Goal: Transaction & Acquisition: Book appointment/travel/reservation

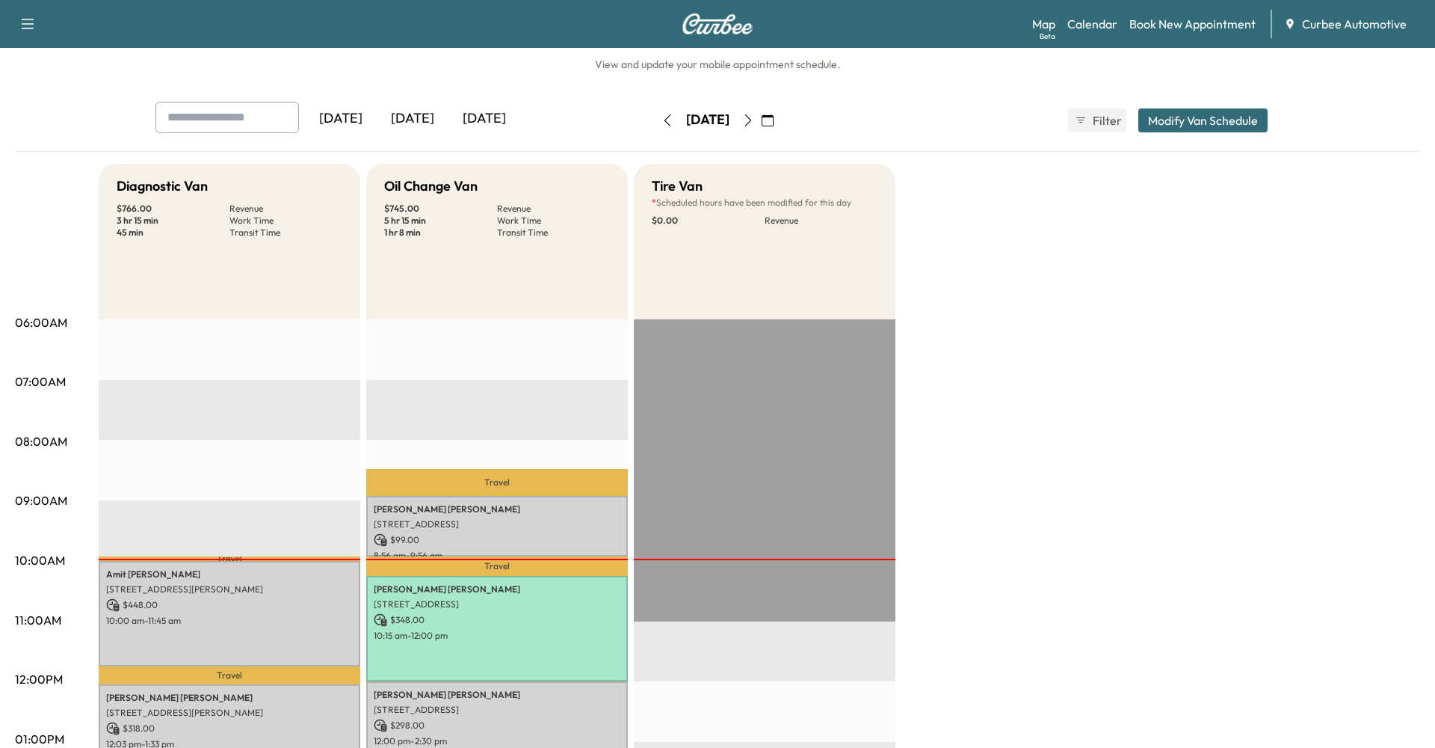
scroll to position [10, 0]
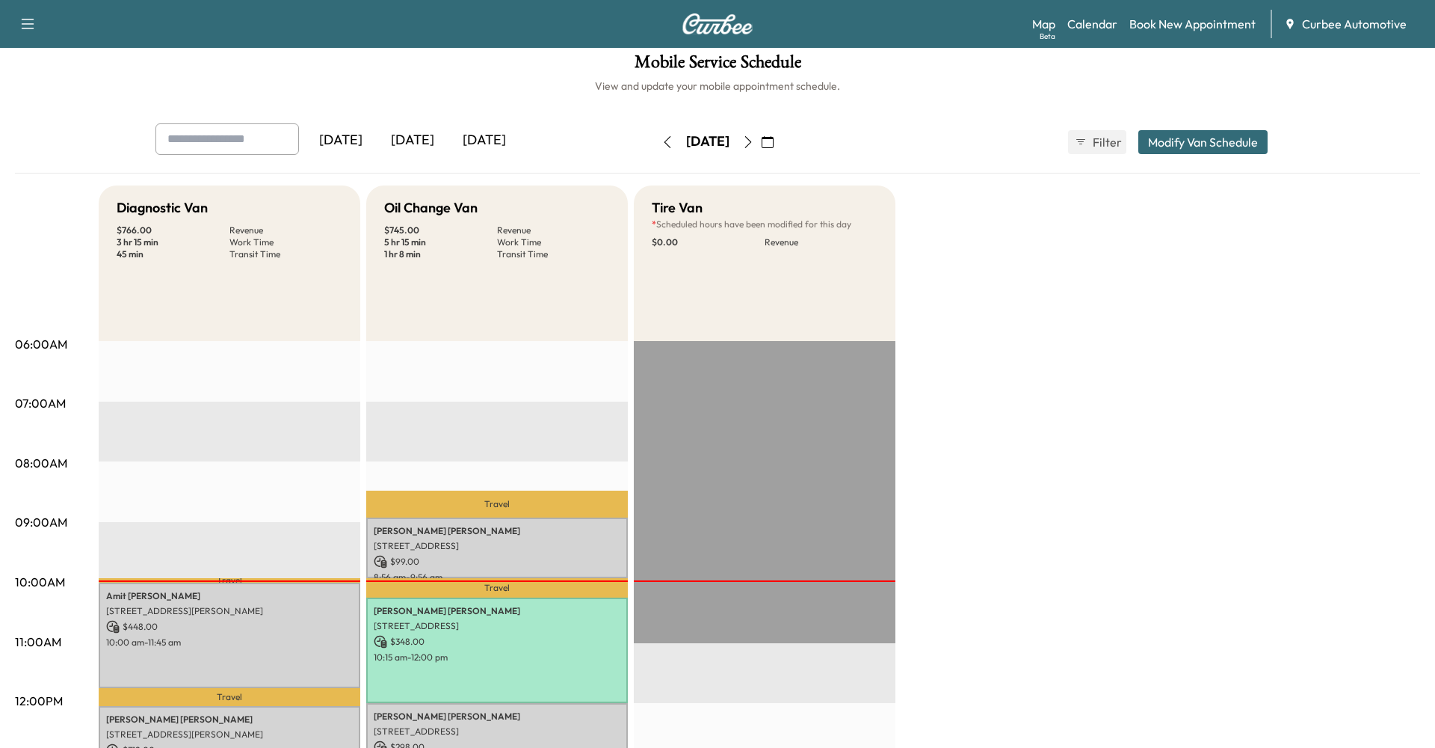
click at [1165, 141] on button "Modify Van Schedule" at bounding box center [1202, 142] width 129 height 24
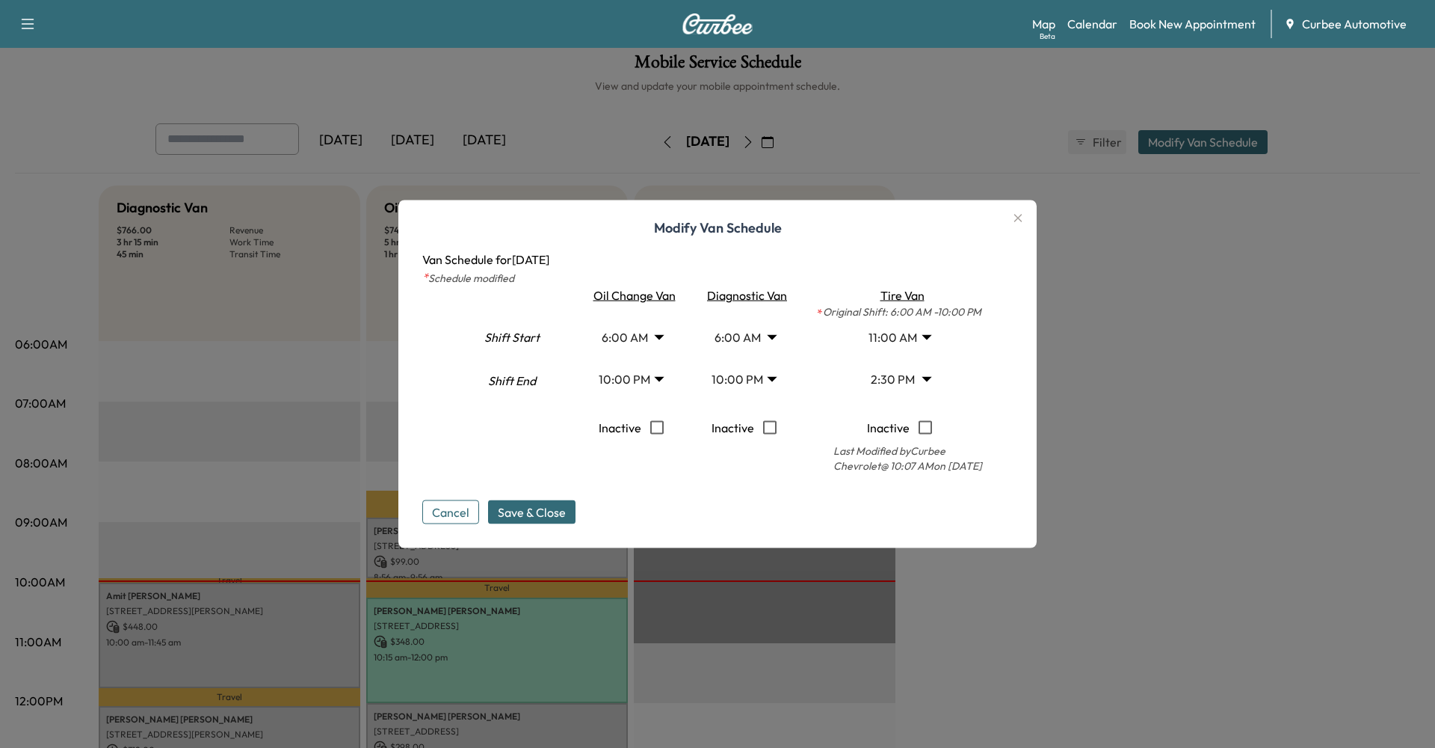
click at [461, 512] on button "Cancel" at bounding box center [450, 512] width 57 height 24
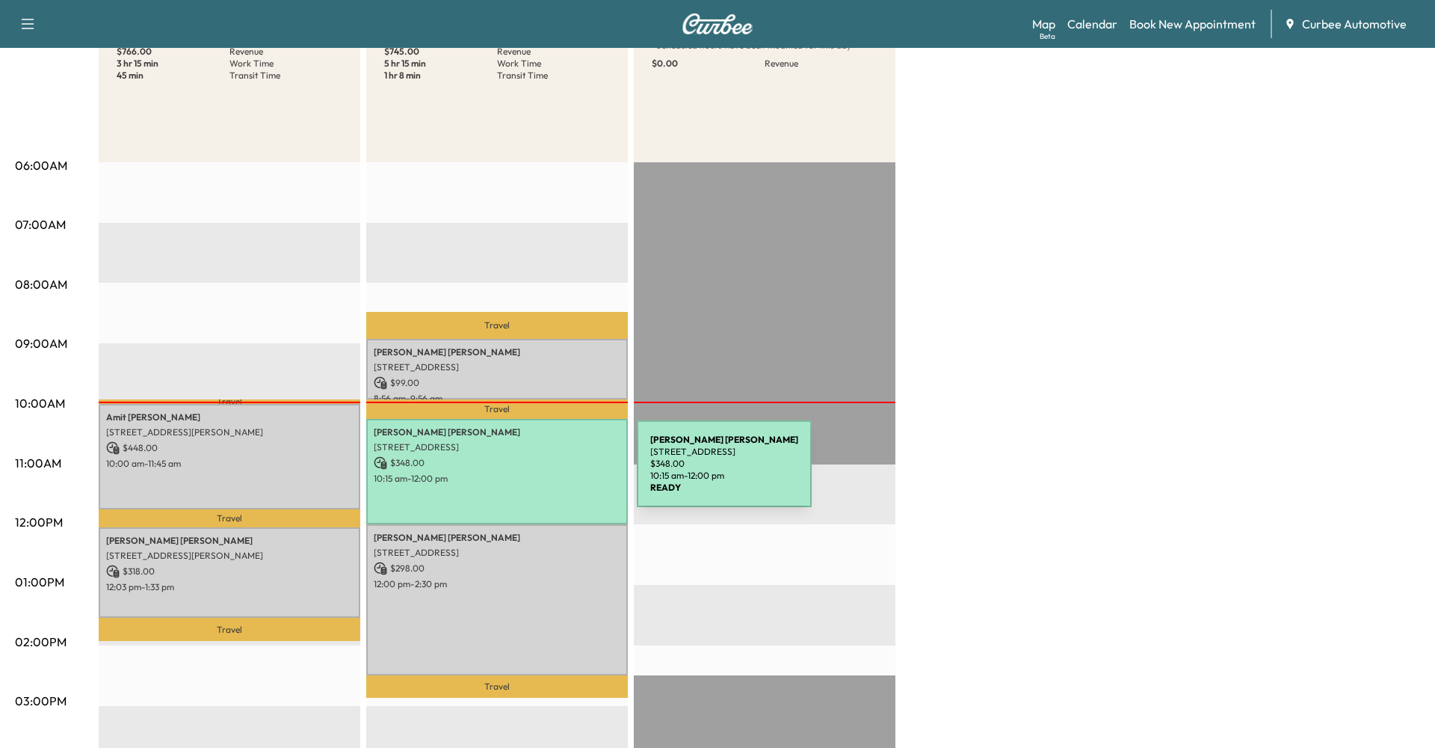
scroll to position [188, 0]
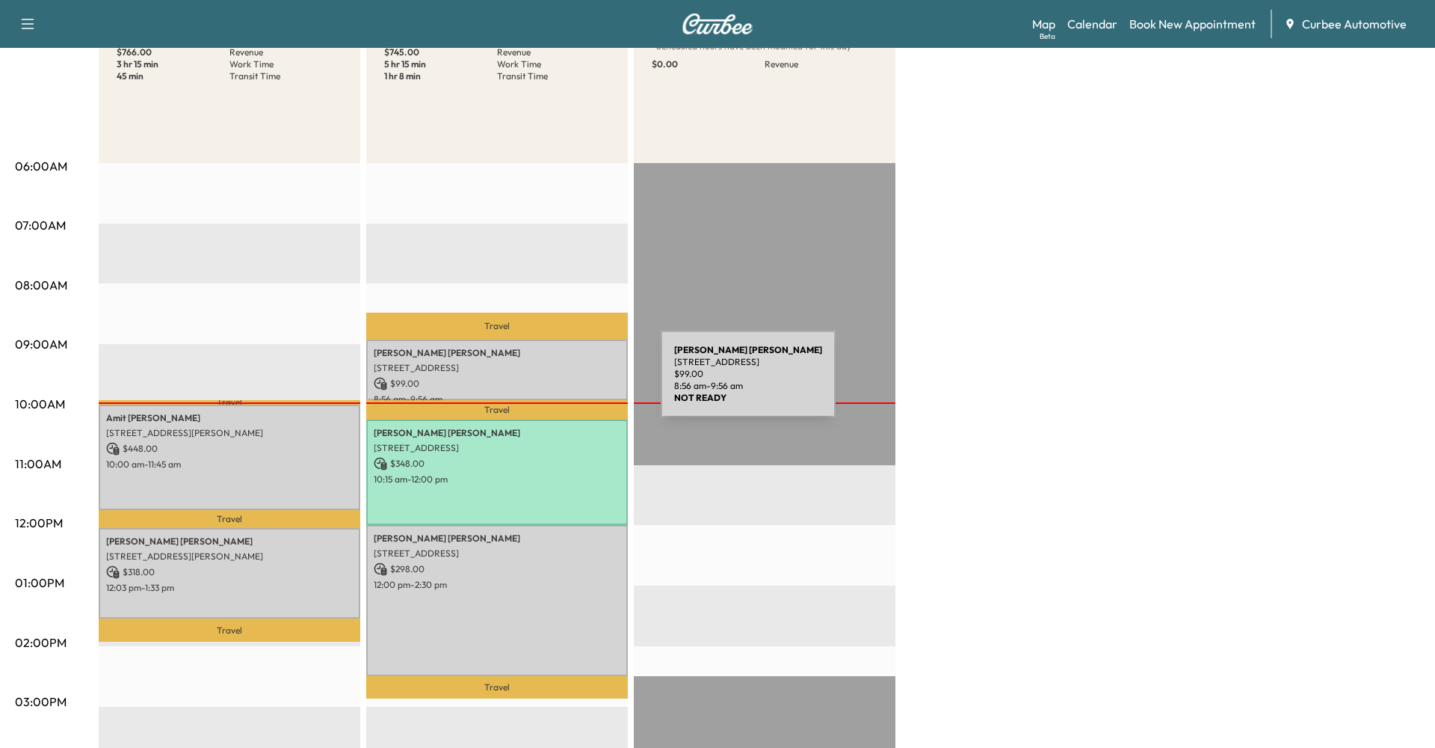
click at [549, 383] on p "$ 99.00" at bounding box center [497, 383] width 247 height 13
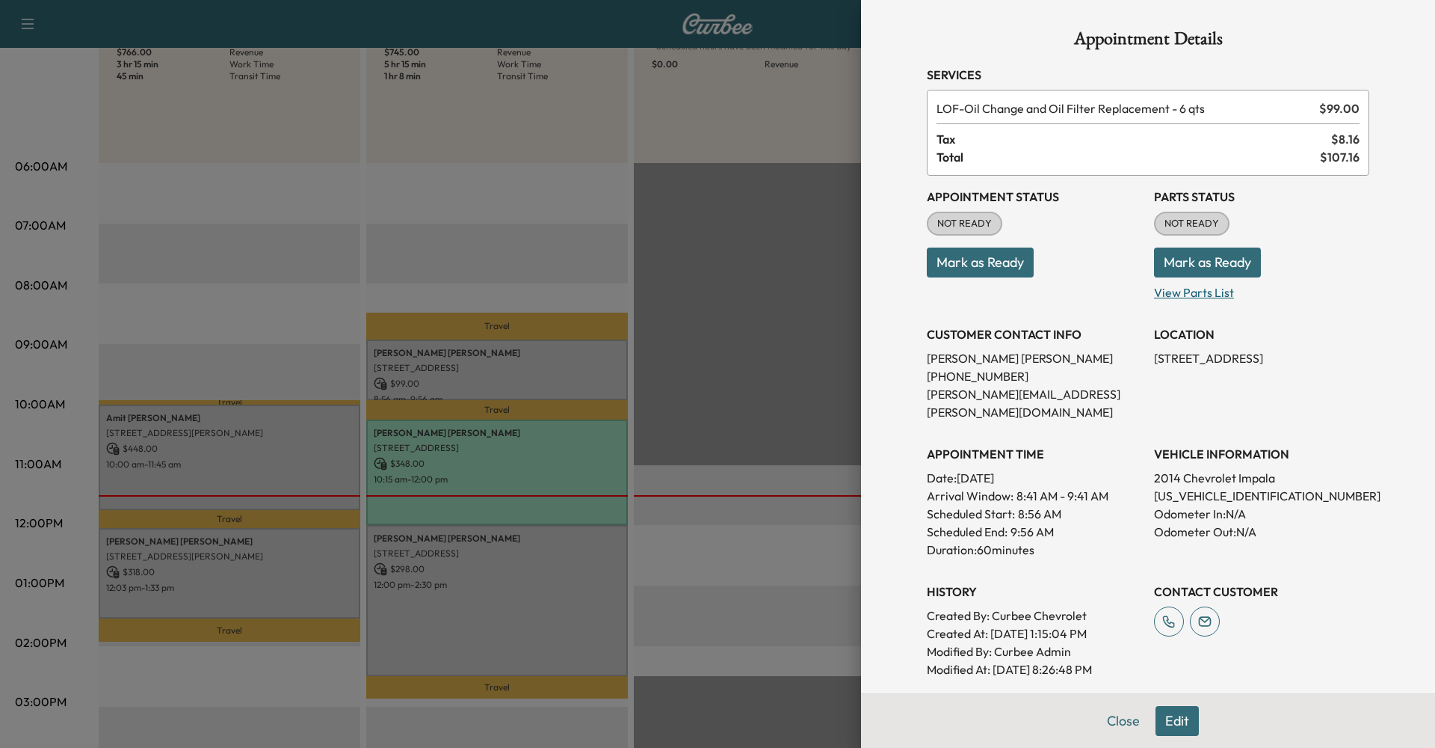
click at [1189, 292] on p "View Parts List" at bounding box center [1261, 289] width 215 height 24
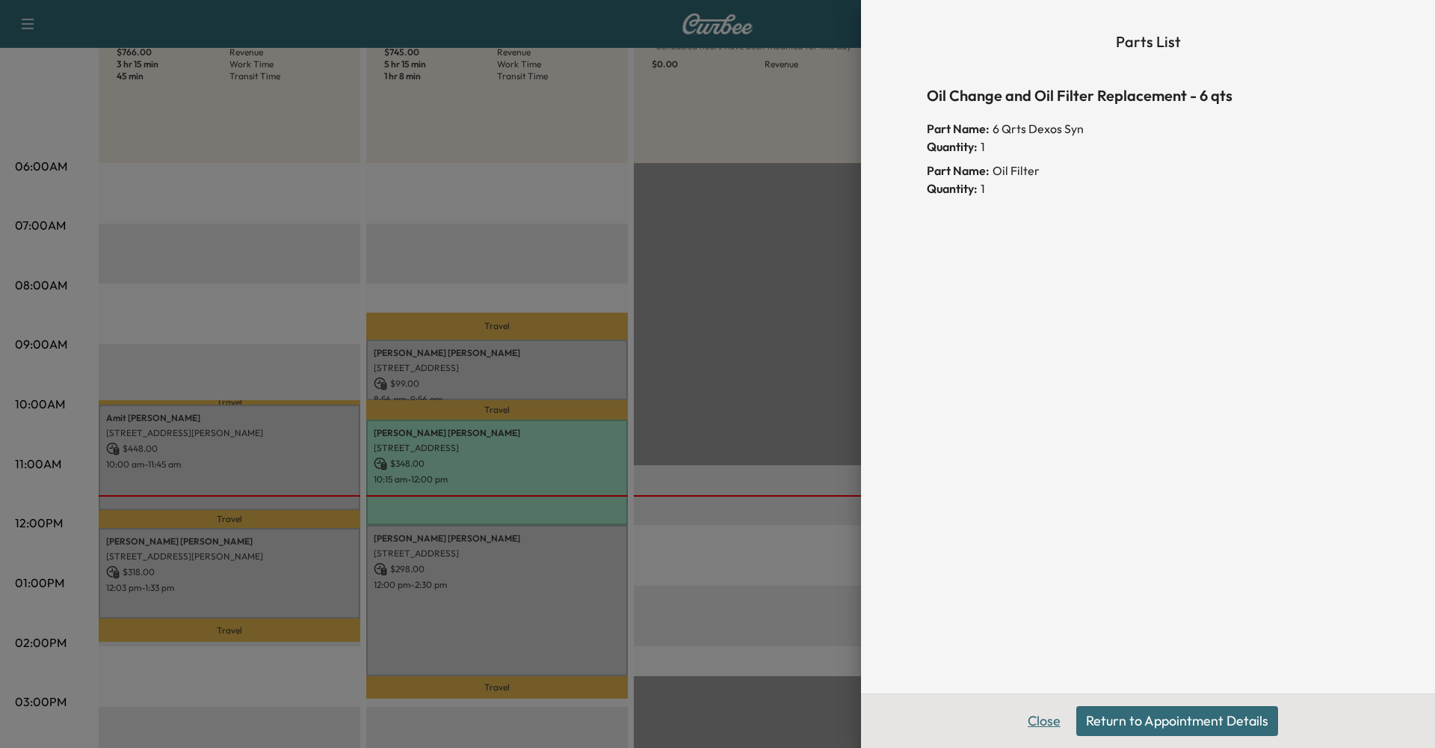
click at [1046, 725] on button "Close" at bounding box center [1044, 721] width 52 height 30
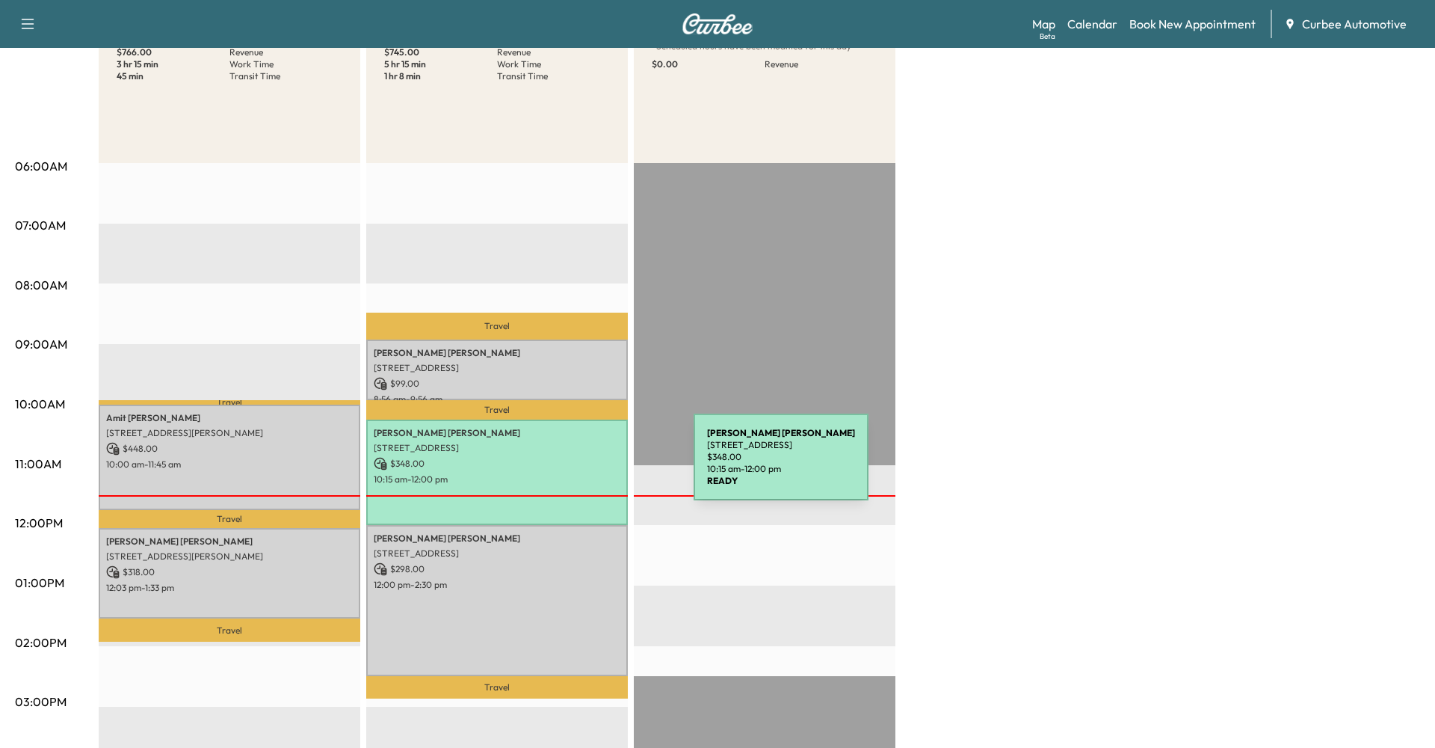
click at [582, 466] on p "$ 348.00" at bounding box center [497, 463] width 247 height 13
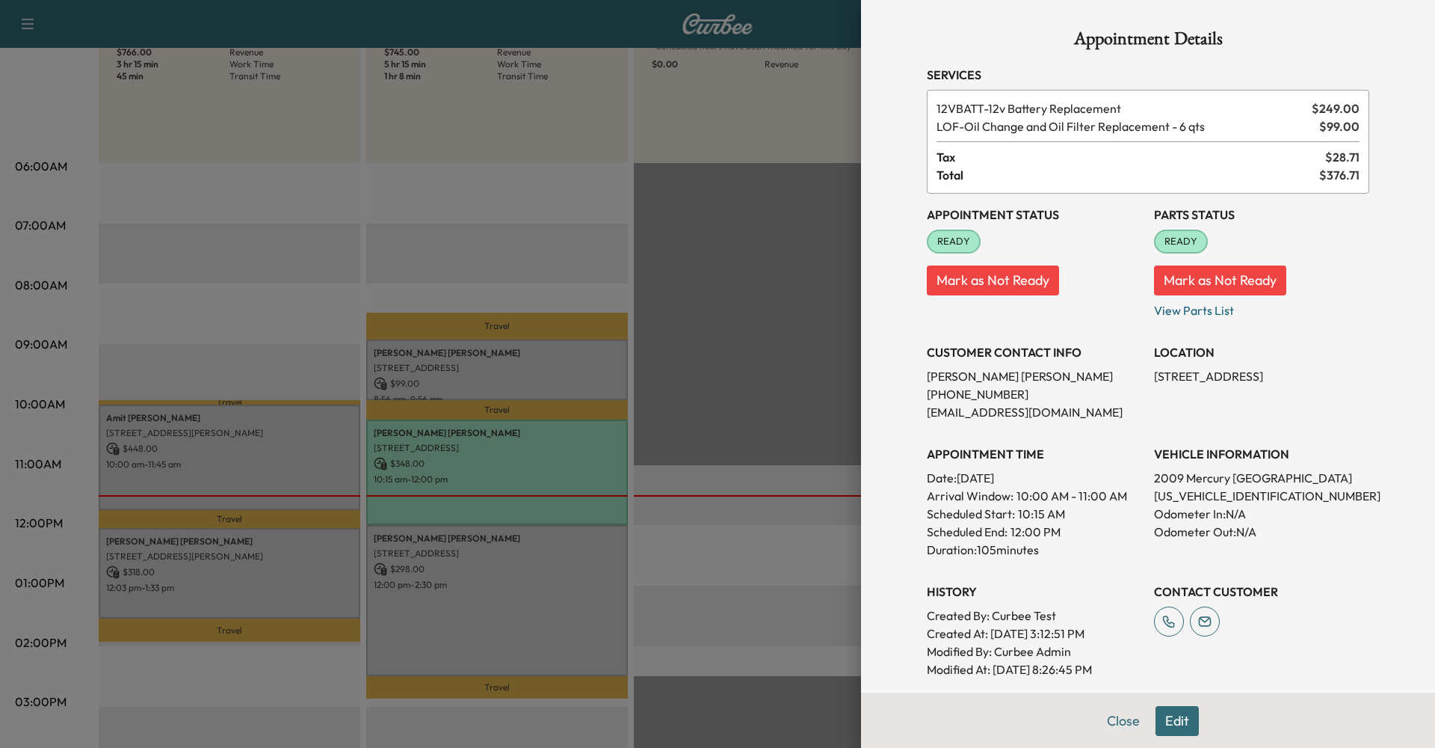
click at [505, 381] on div at bounding box center [717, 374] width 1435 height 748
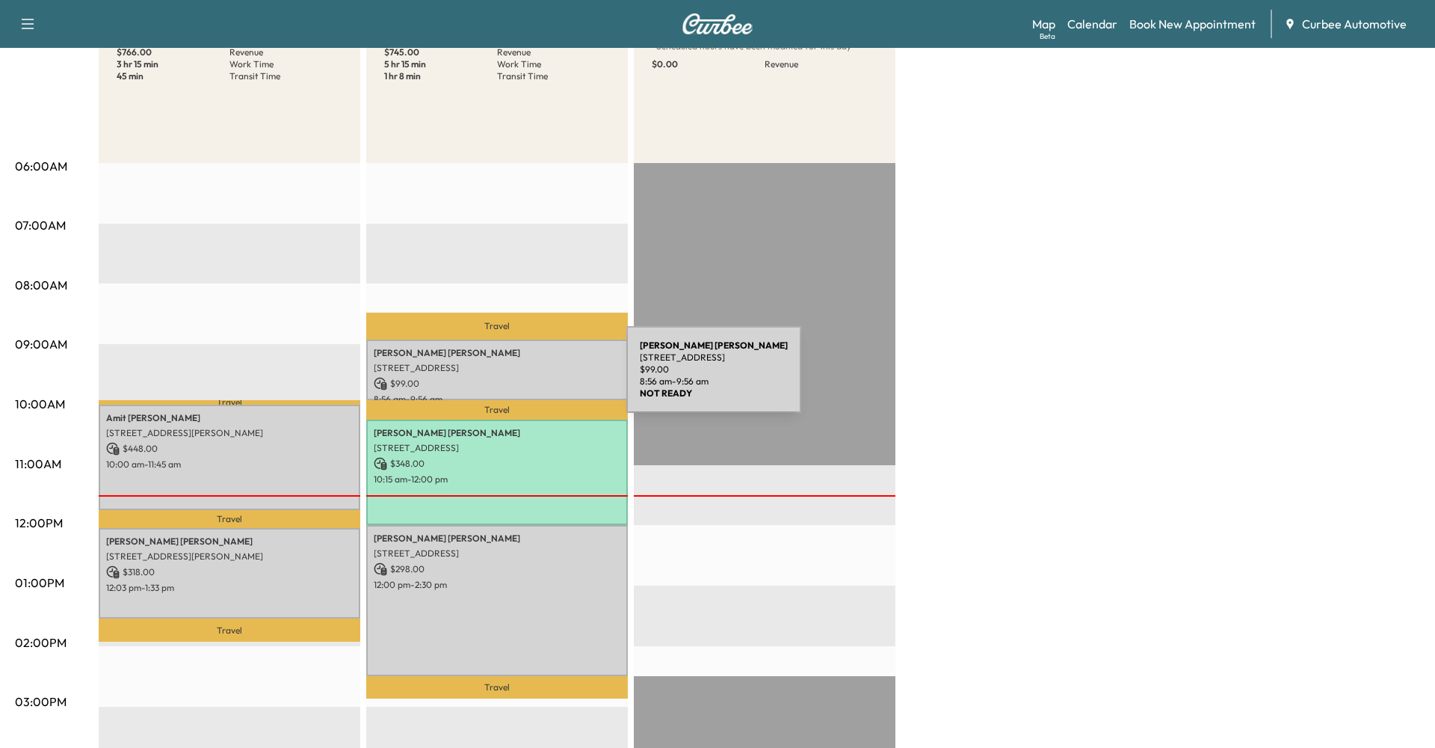
click at [514, 378] on p "$ 99.00" at bounding box center [497, 383] width 247 height 13
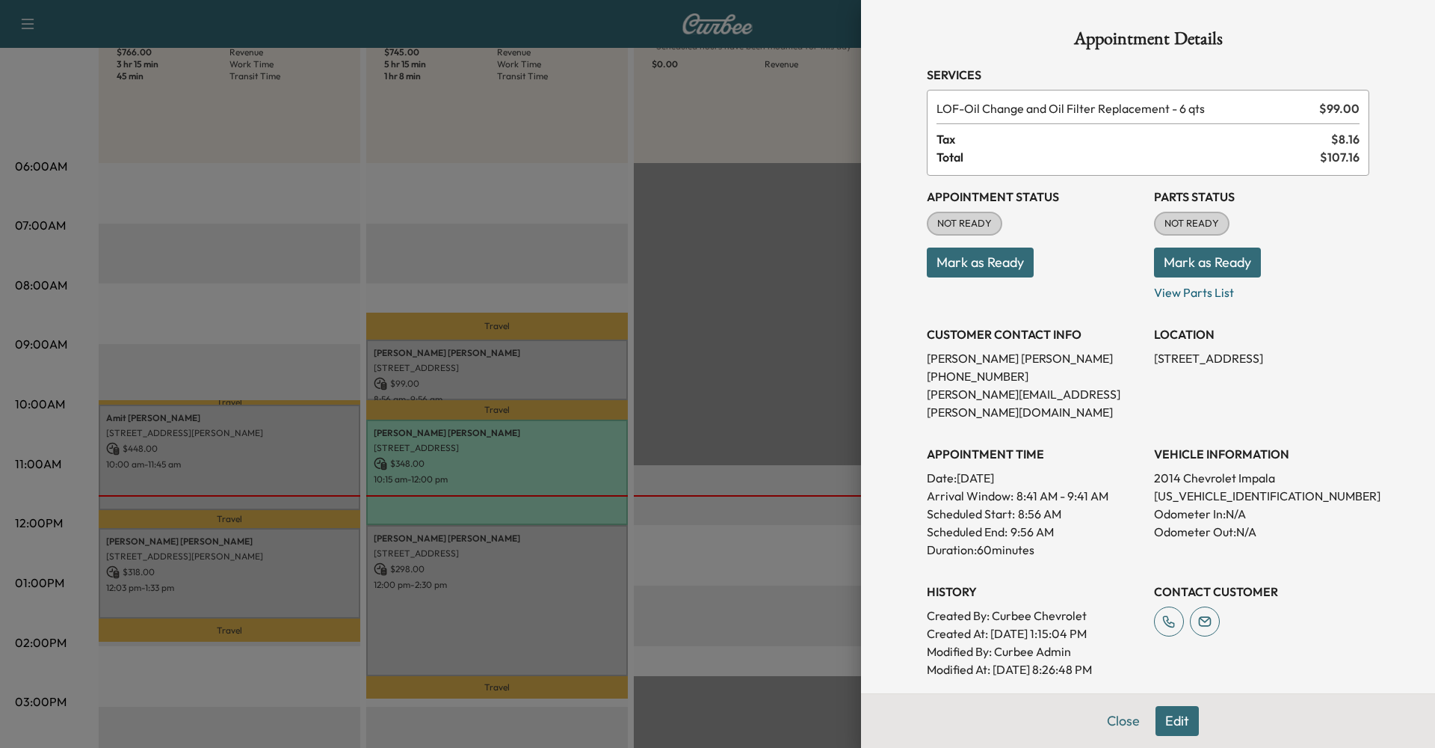
click at [1210, 265] on button "Mark as Ready" at bounding box center [1207, 262] width 107 height 30
click at [971, 260] on button "Mark as Ready" at bounding box center [980, 262] width 107 height 30
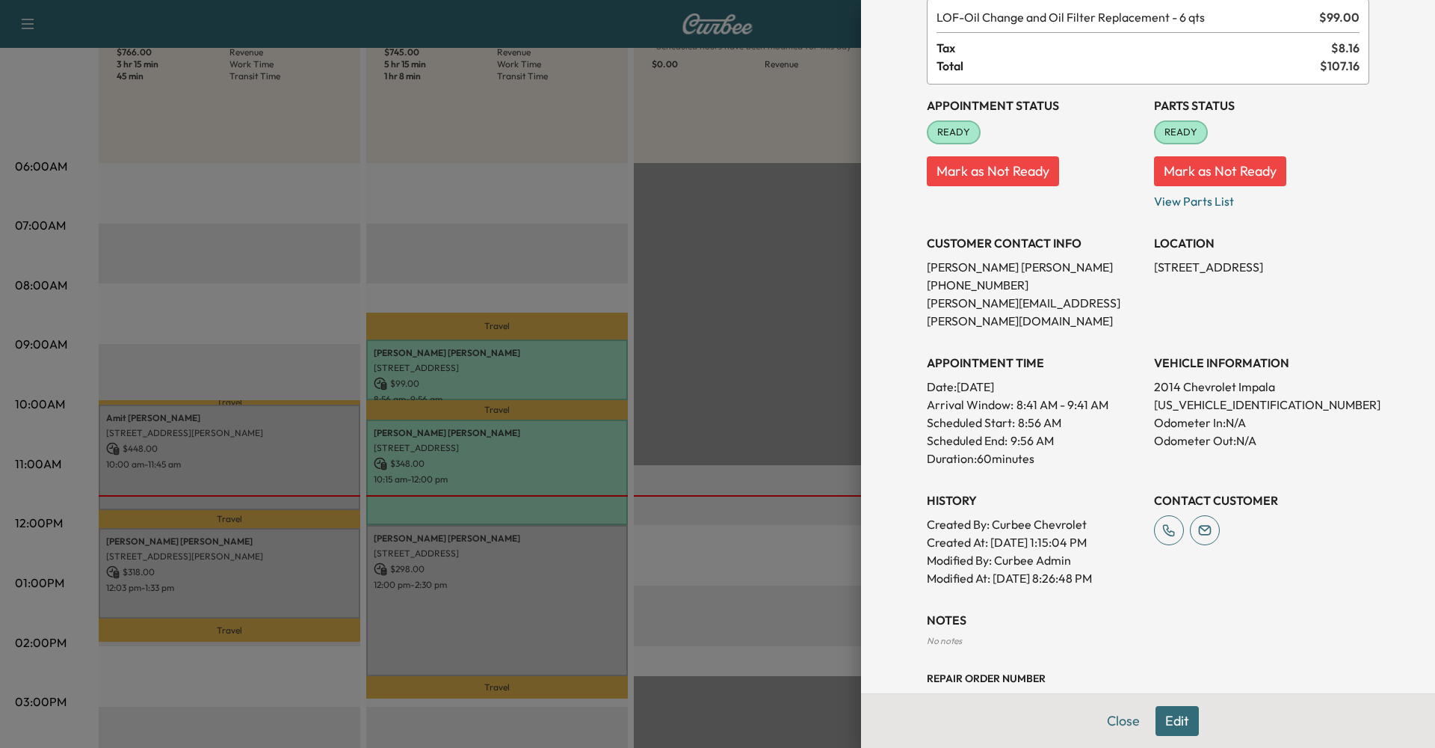
scroll to position [92, 0]
drag, startPoint x: 930, startPoint y: 238, endPoint x: 1106, endPoint y: 282, distance: 181.1
click at [1106, 282] on div "CUSTOMER CONTACT INFO [PERSON_NAME] [PHONE_NUMBER] [PERSON_NAME][EMAIL_ADDRESS]…" at bounding box center [1034, 275] width 215 height 108
click at [1056, 341] on div "APPOINTMENT TIME Date: [DATE] Arrival Window: 8:41 AM - 9:41 AM Scheduled Start…" at bounding box center [1034, 404] width 215 height 126
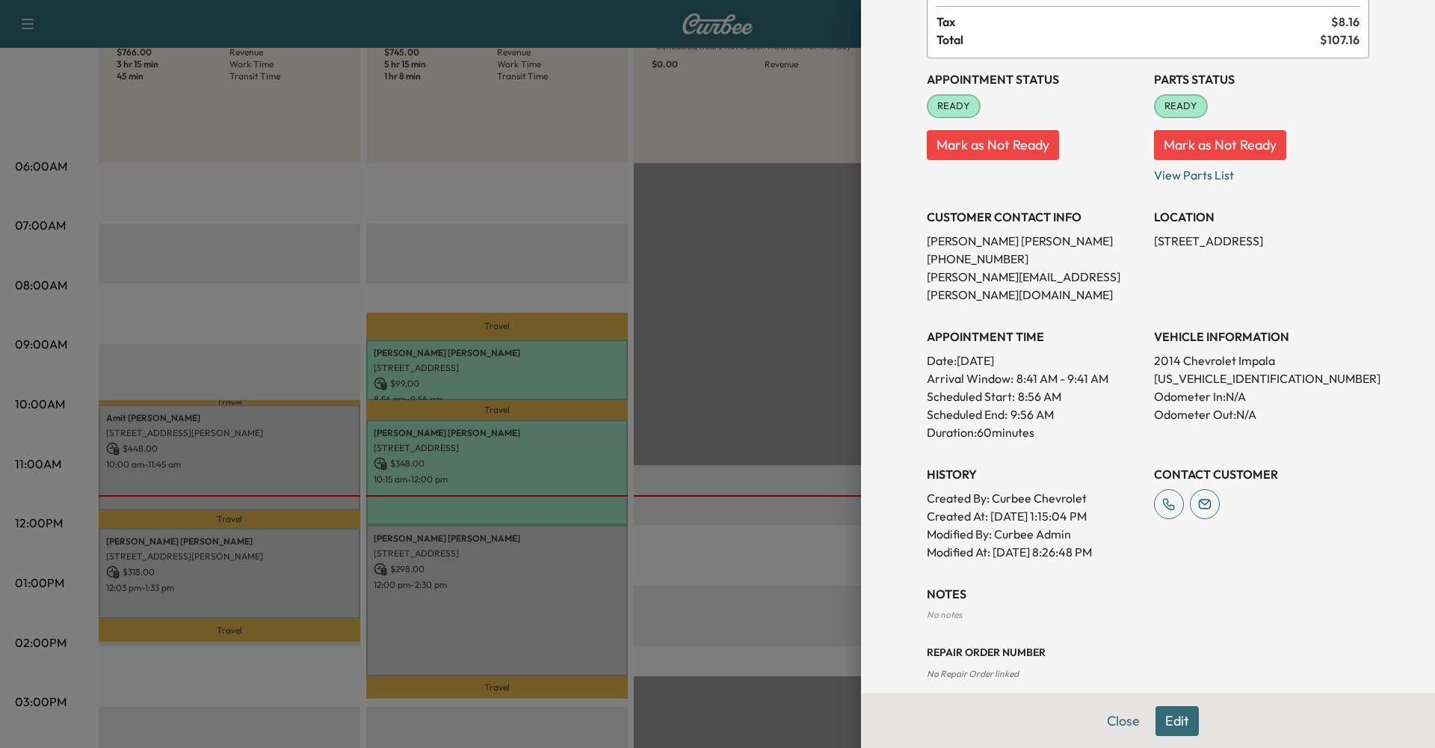
scroll to position [117, 0]
drag, startPoint x: 925, startPoint y: 365, endPoint x: 1132, endPoint y: 363, distance: 206.3
click at [1132, 363] on div "Appointment Details Services LOF - Oil Change and Oil Filter Replacement - 6 qt…" at bounding box center [1148, 297] width 478 height 828
drag, startPoint x: 1050, startPoint y: 420, endPoint x: 968, endPoint y: 419, distance: 82.2
click at [968, 424] on p "Duration: 60 minutes" at bounding box center [1034, 433] width 215 height 18
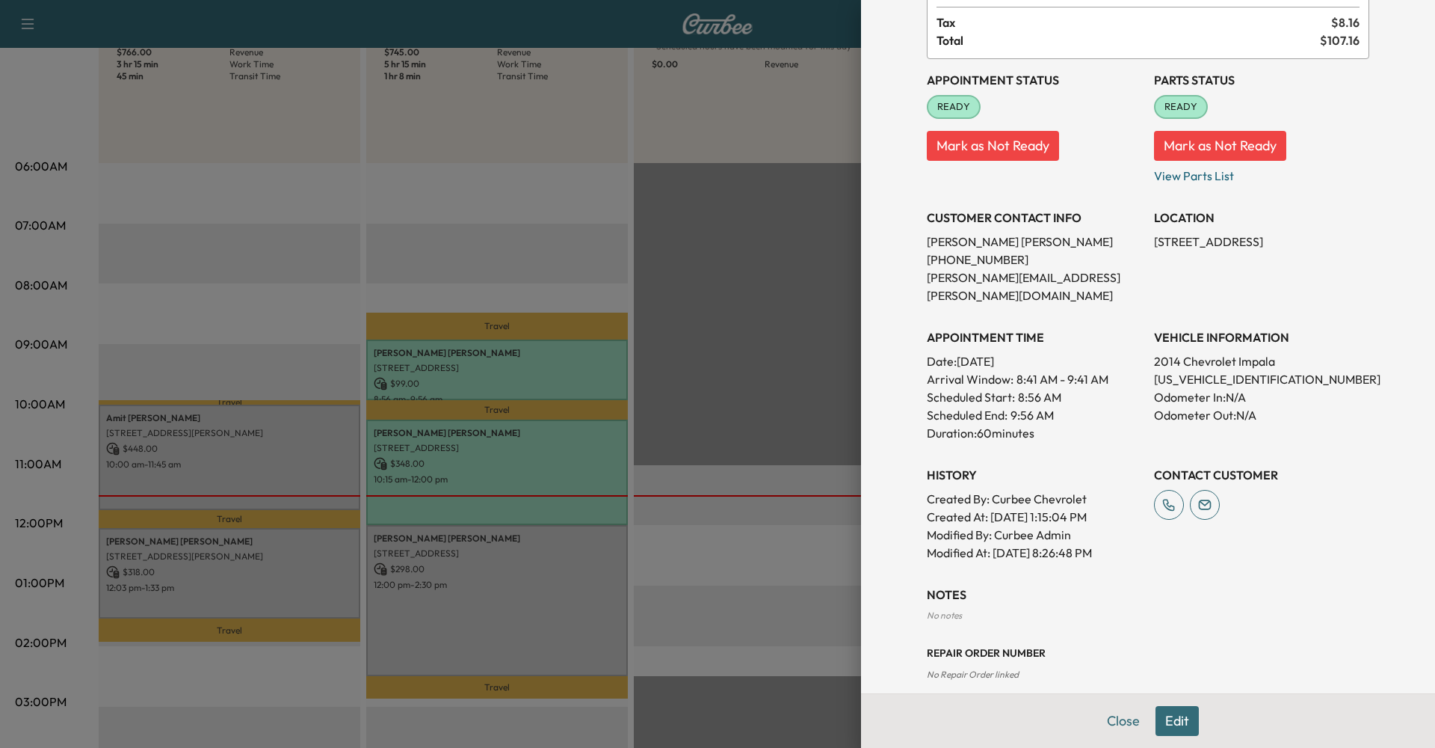
click at [499, 637] on div at bounding box center [717, 374] width 1435 height 748
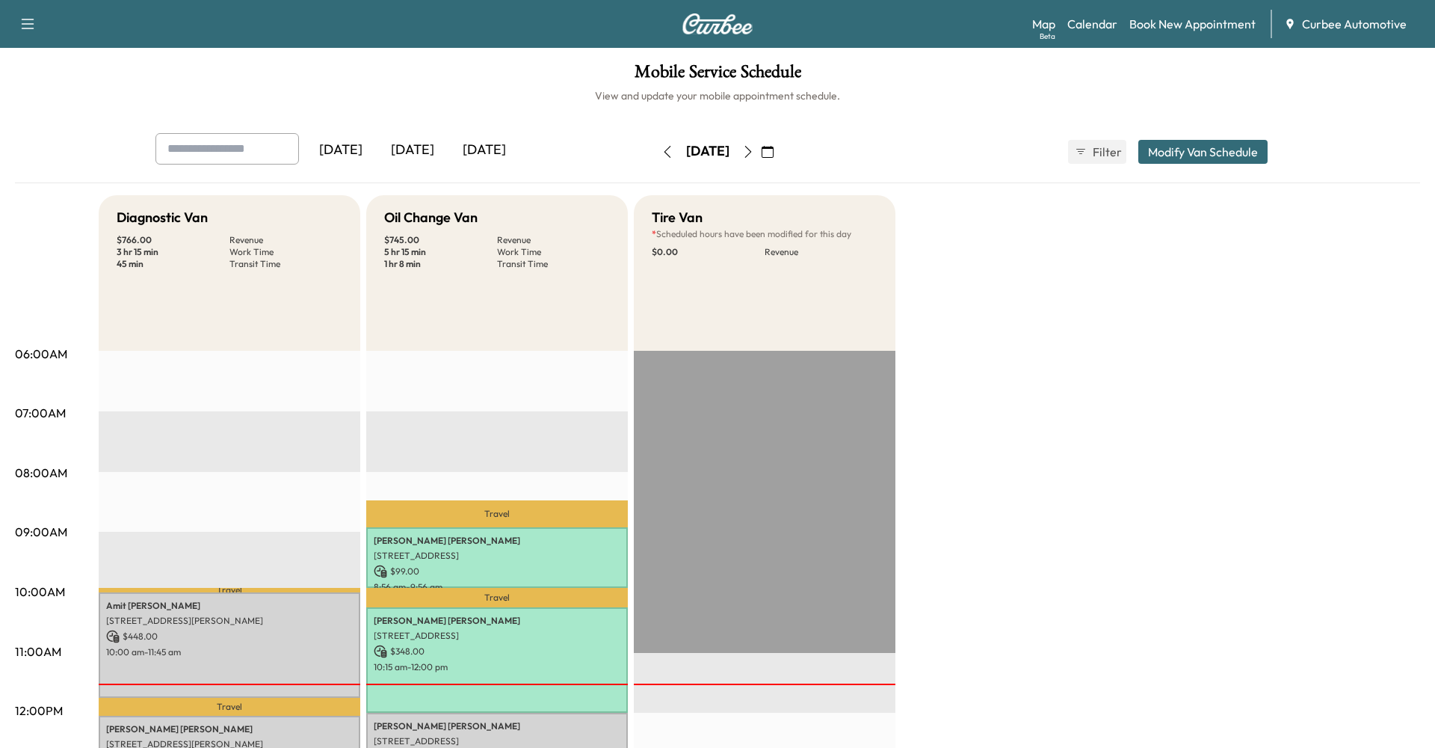
scroll to position [0, 0]
click at [1175, 19] on link "Book New Appointment" at bounding box center [1193, 24] width 126 height 18
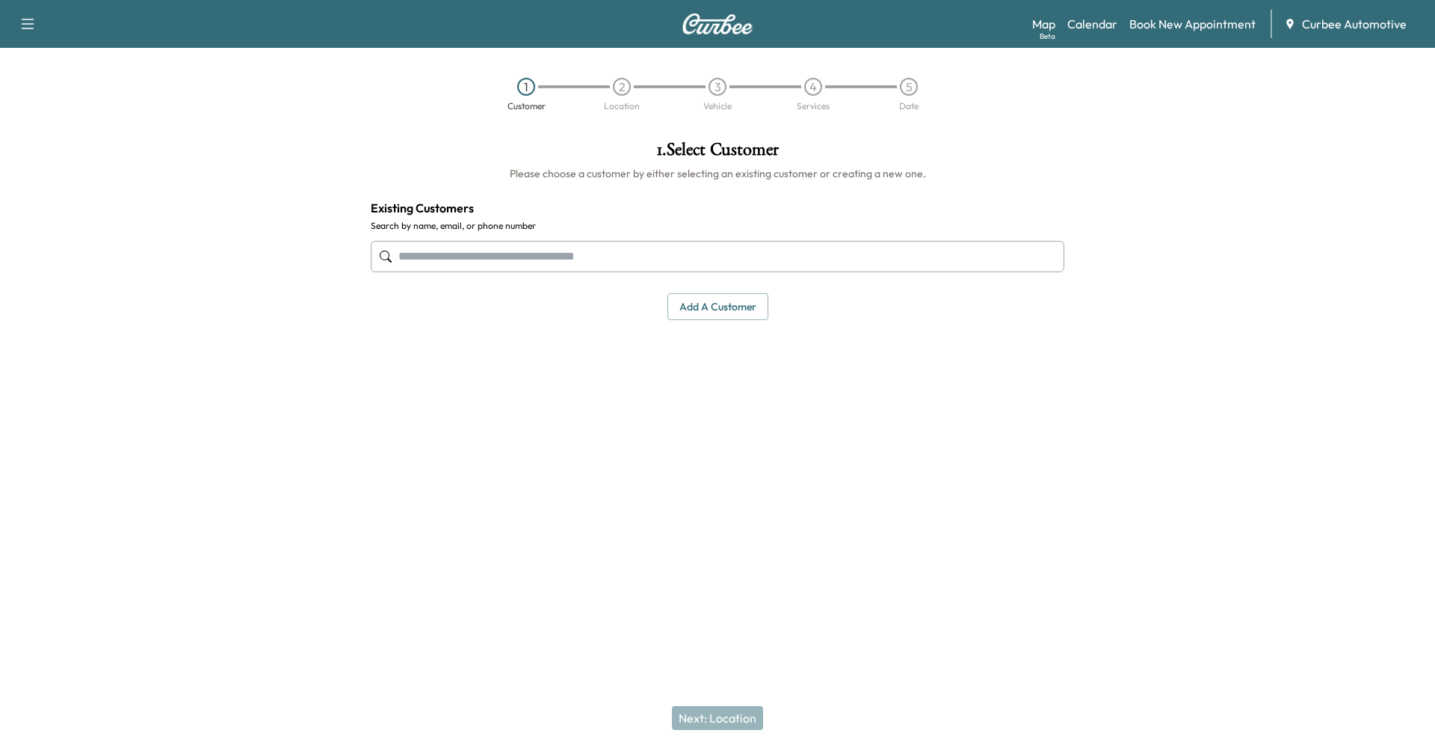
click at [497, 250] on input "text" at bounding box center [718, 256] width 694 height 31
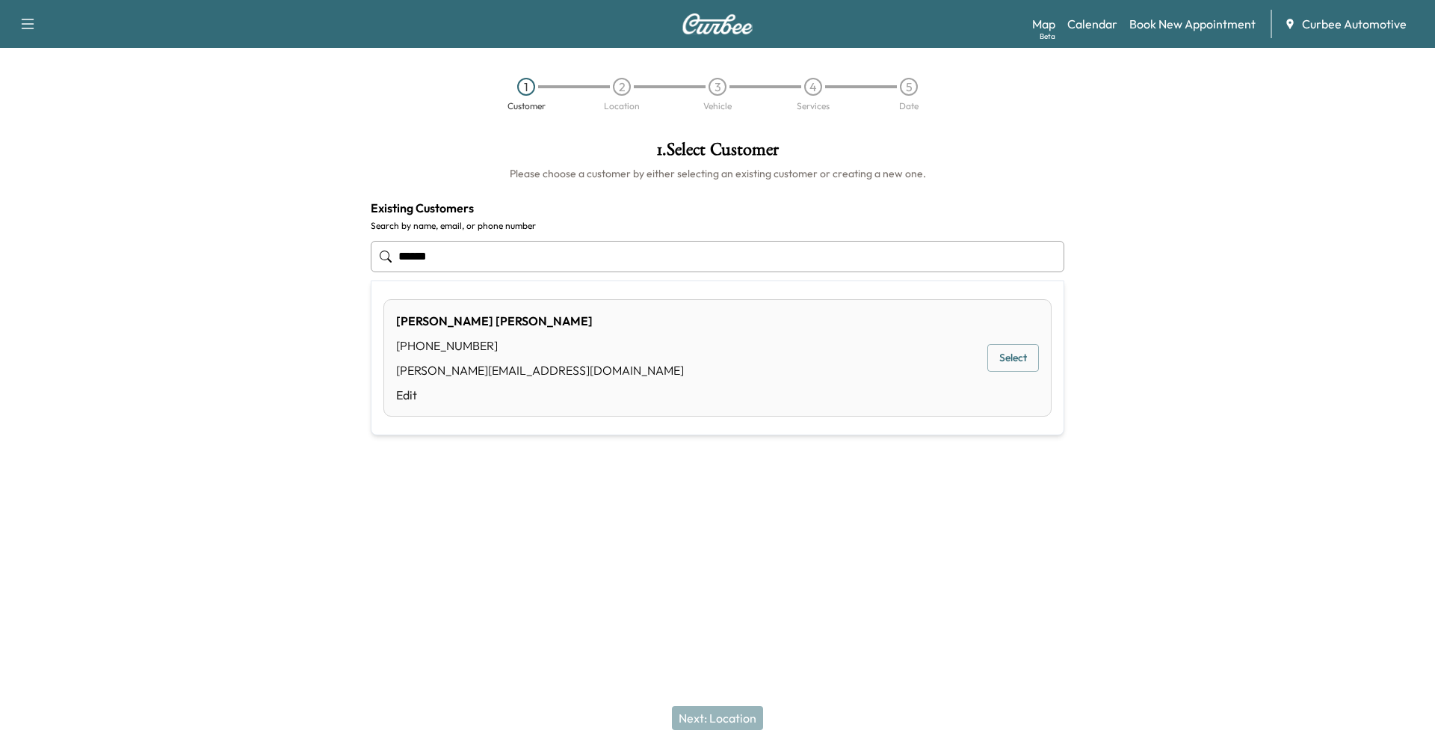
type input "******"
click at [644, 502] on div at bounding box center [717, 526] width 1435 height 48
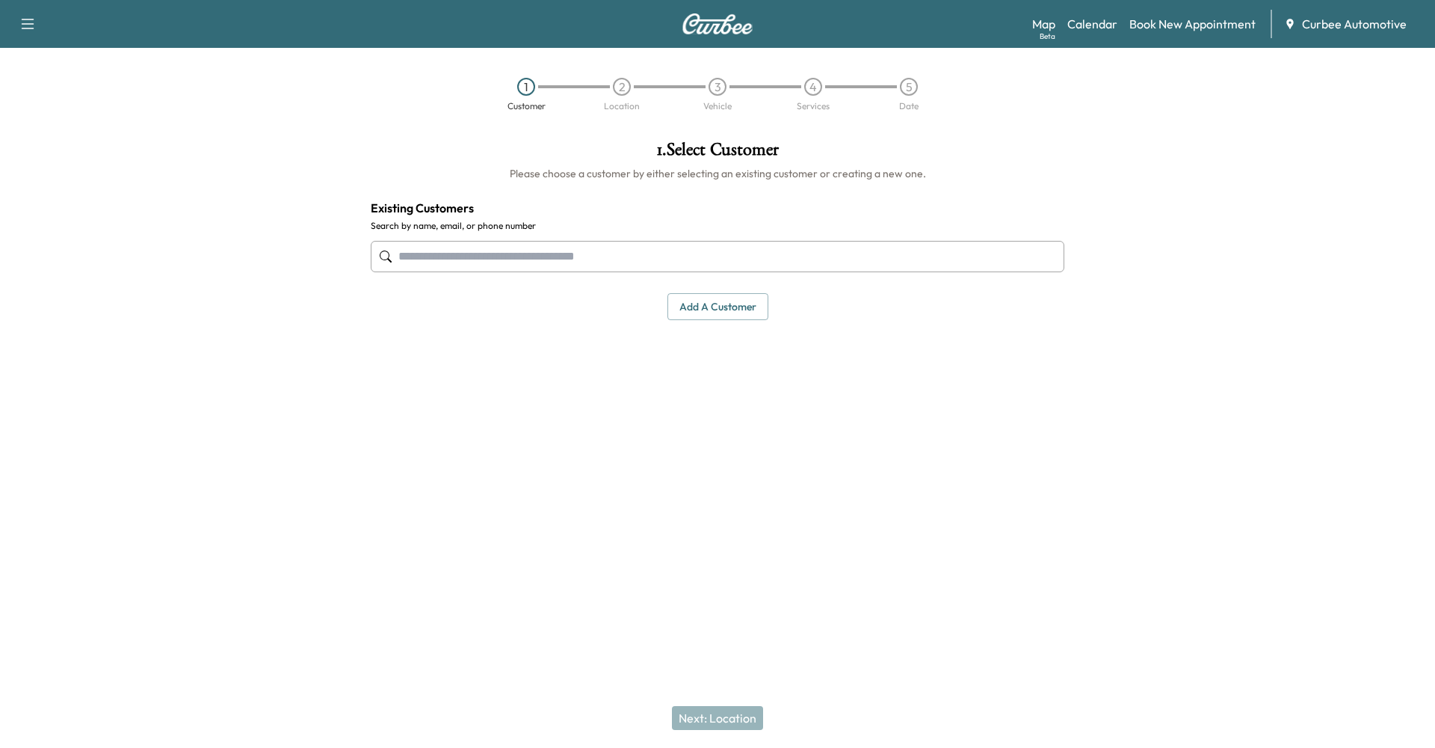
click at [703, 300] on button "Add a customer" at bounding box center [718, 307] width 101 height 28
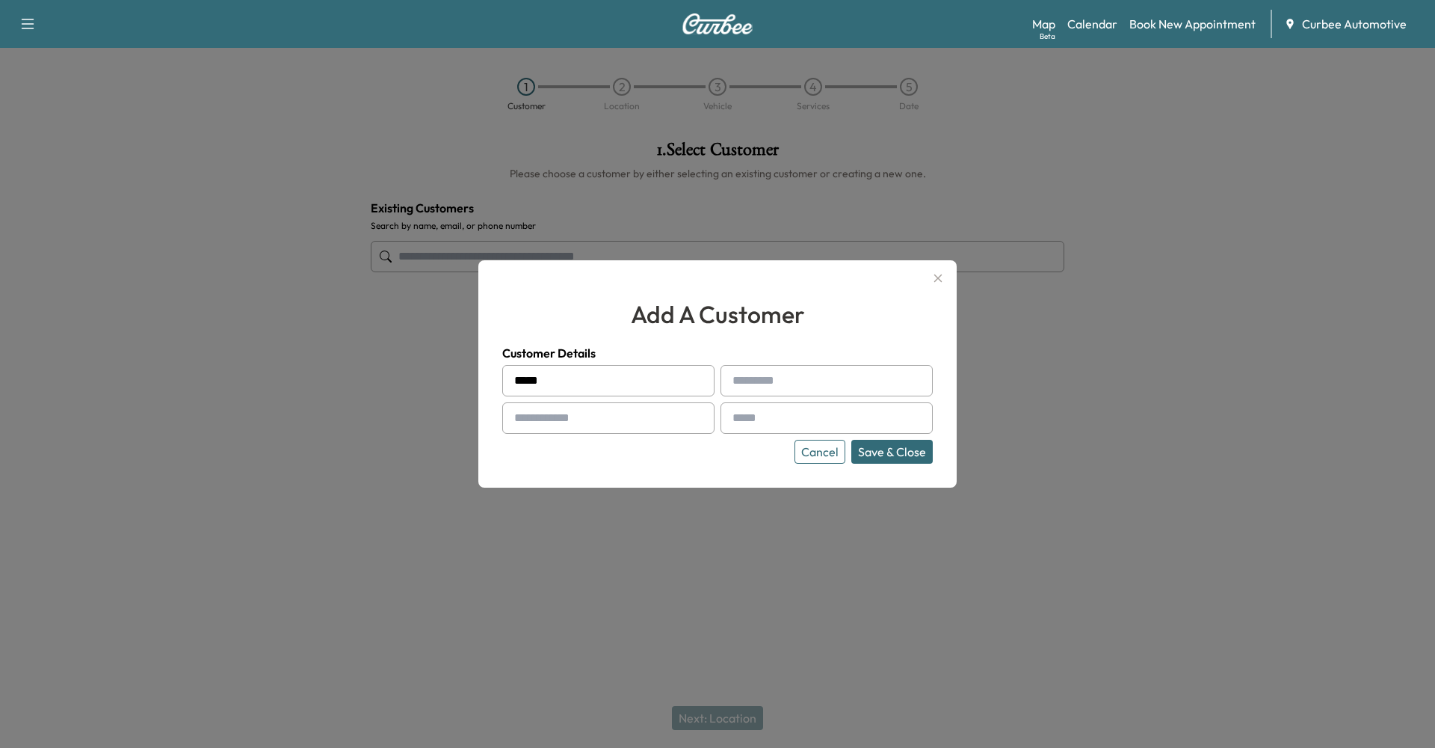
type input "*****"
type input "*******"
type input "**********"
click at [884, 455] on button "Save & Close" at bounding box center [891, 452] width 81 height 24
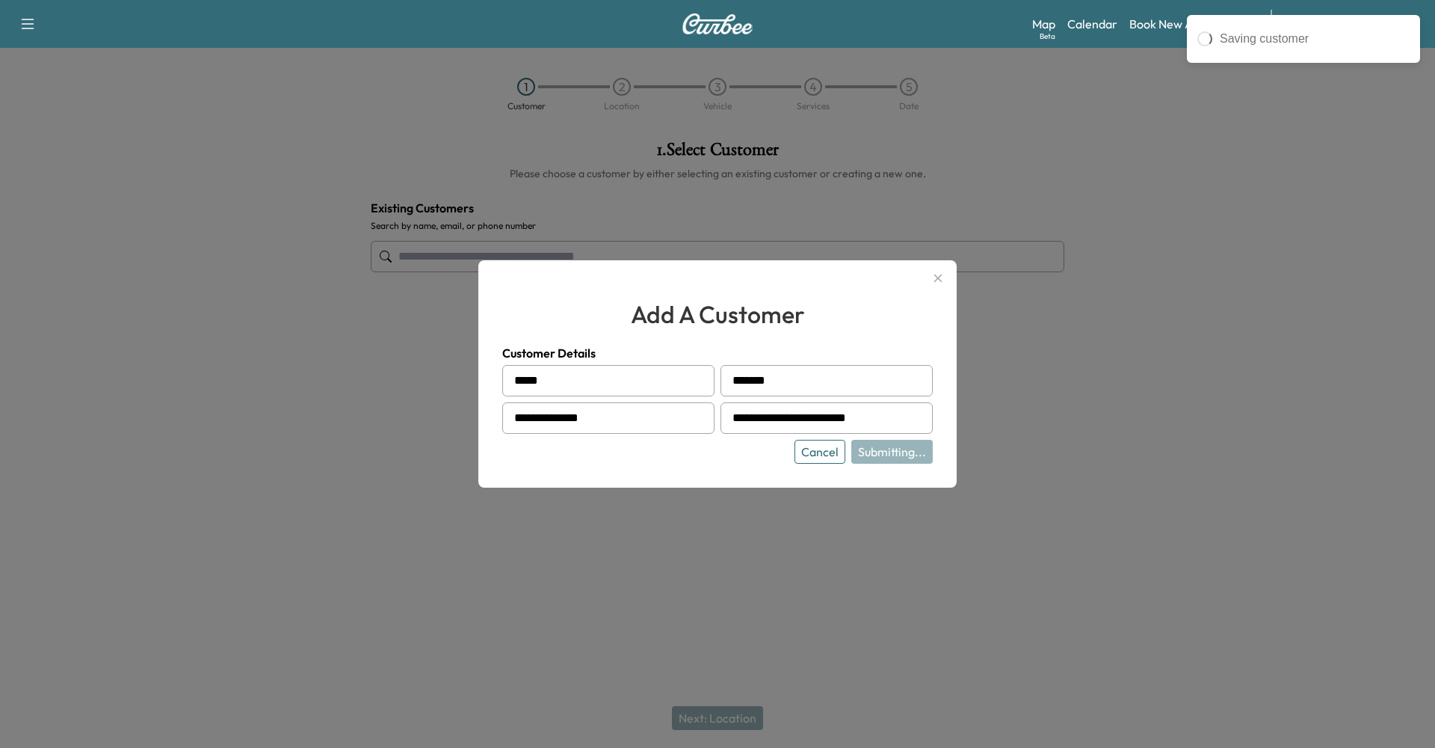
type input "**********"
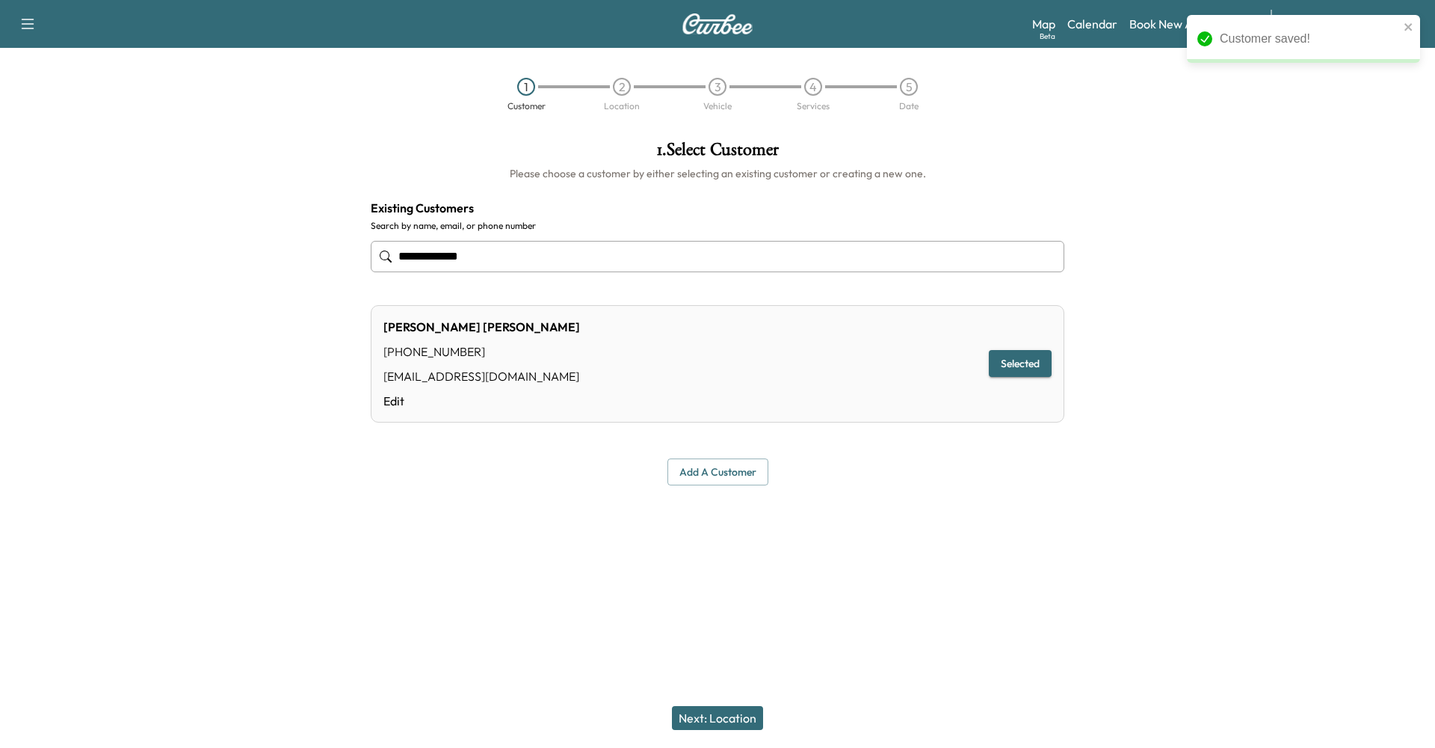
click at [705, 715] on button "Next: Location" at bounding box center [717, 718] width 91 height 24
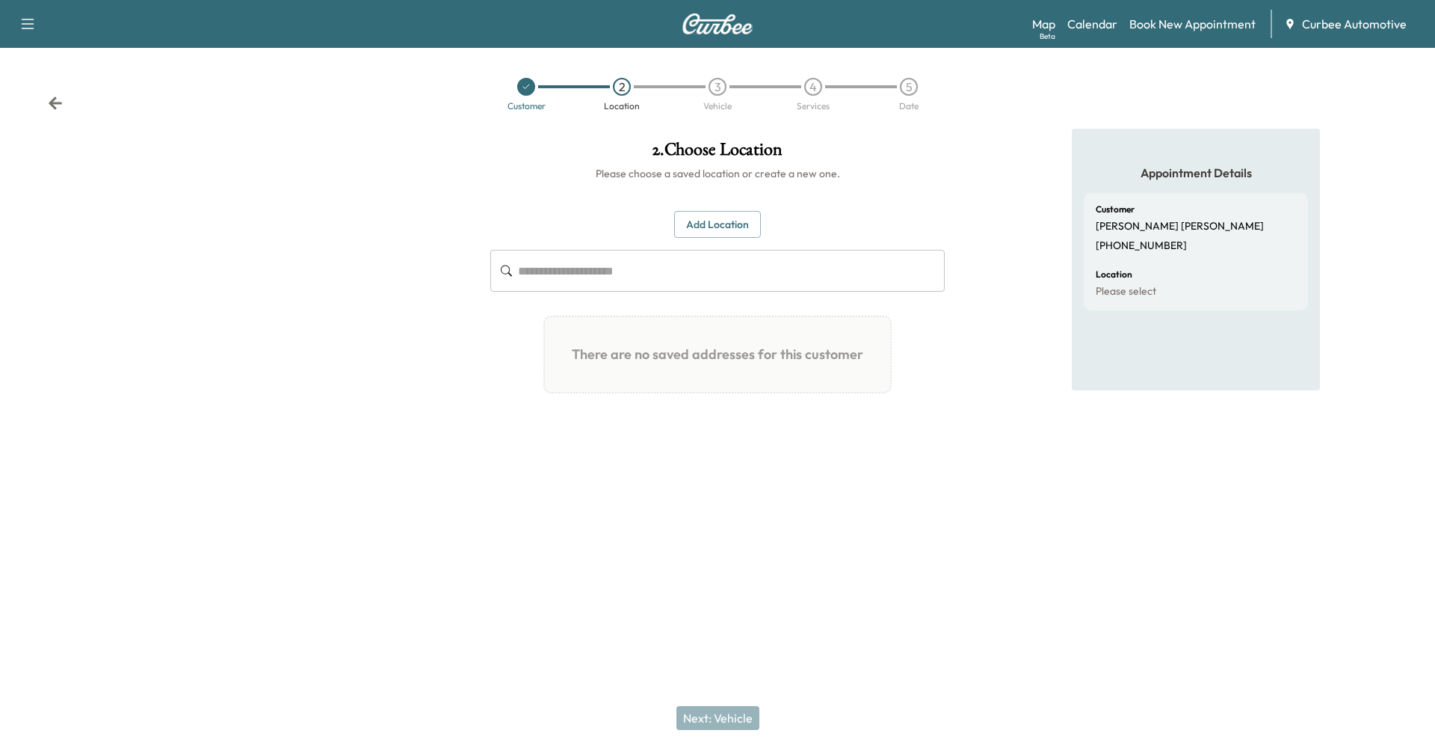
click at [691, 283] on input "text" at bounding box center [731, 271] width 427 height 42
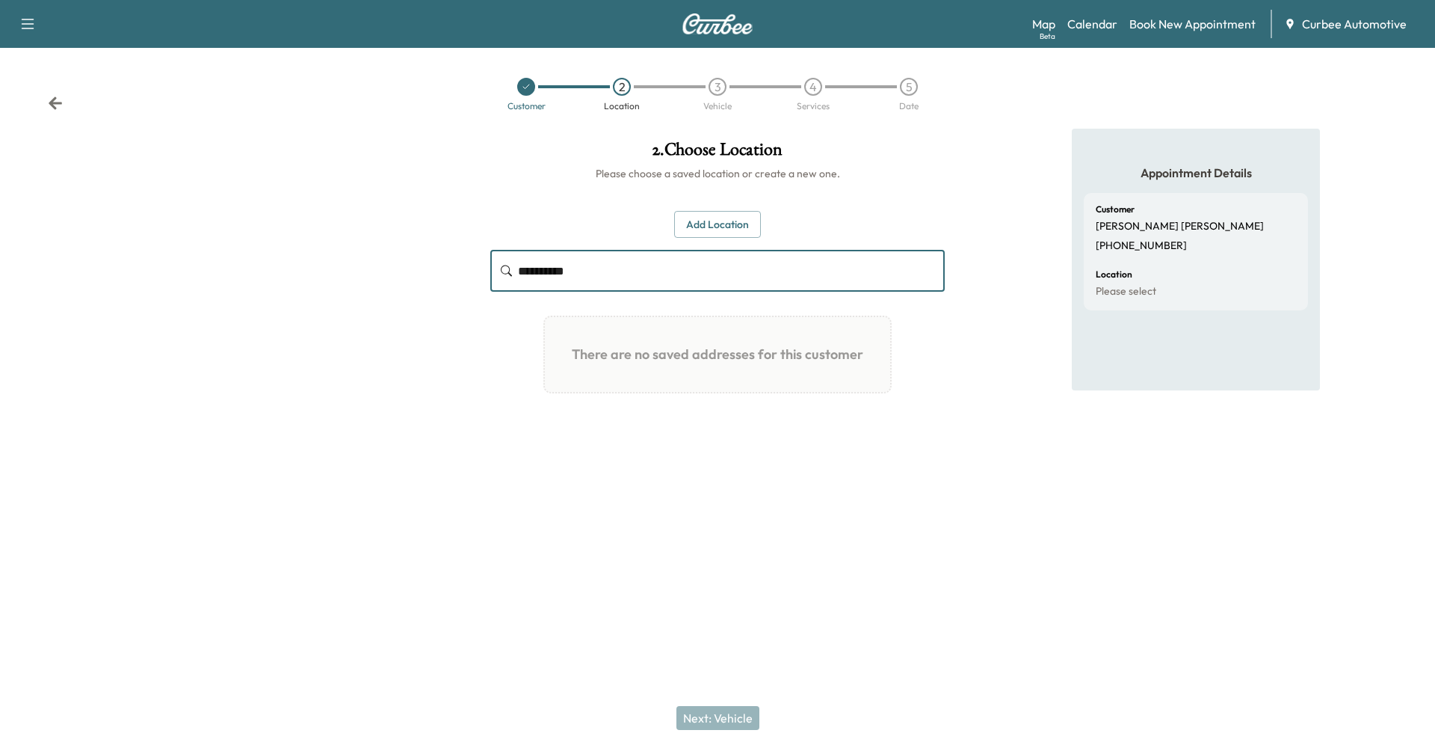
type input "**********"
click at [751, 237] on div "**********" at bounding box center [717, 308] width 454 height 195
click at [742, 221] on button "Add Location" at bounding box center [717, 225] width 87 height 28
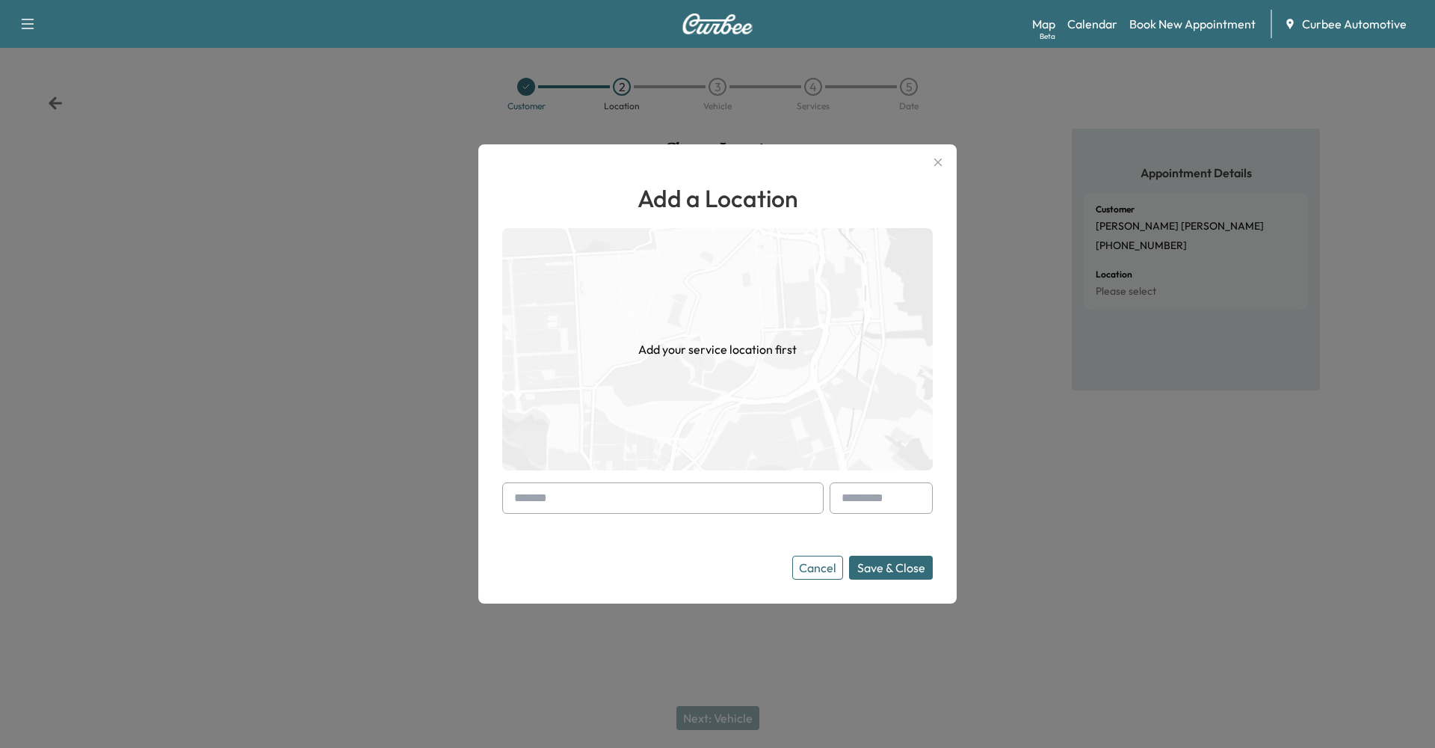
click at [605, 495] on input "text" at bounding box center [662, 497] width 321 height 31
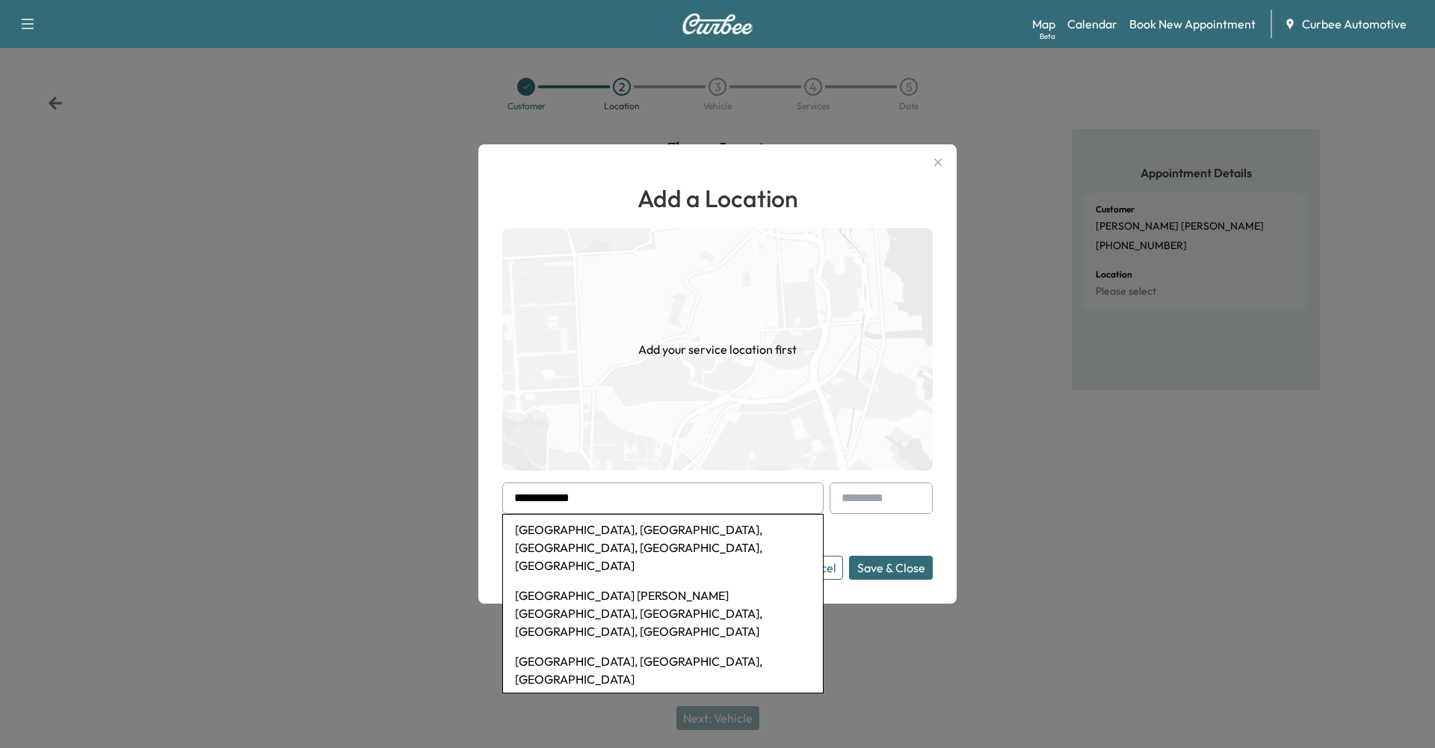
click at [620, 531] on li "[GEOGRAPHIC_DATA], [GEOGRAPHIC_DATA], [GEOGRAPHIC_DATA], [GEOGRAPHIC_DATA], [GE…" at bounding box center [663, 547] width 320 height 66
type input "**********"
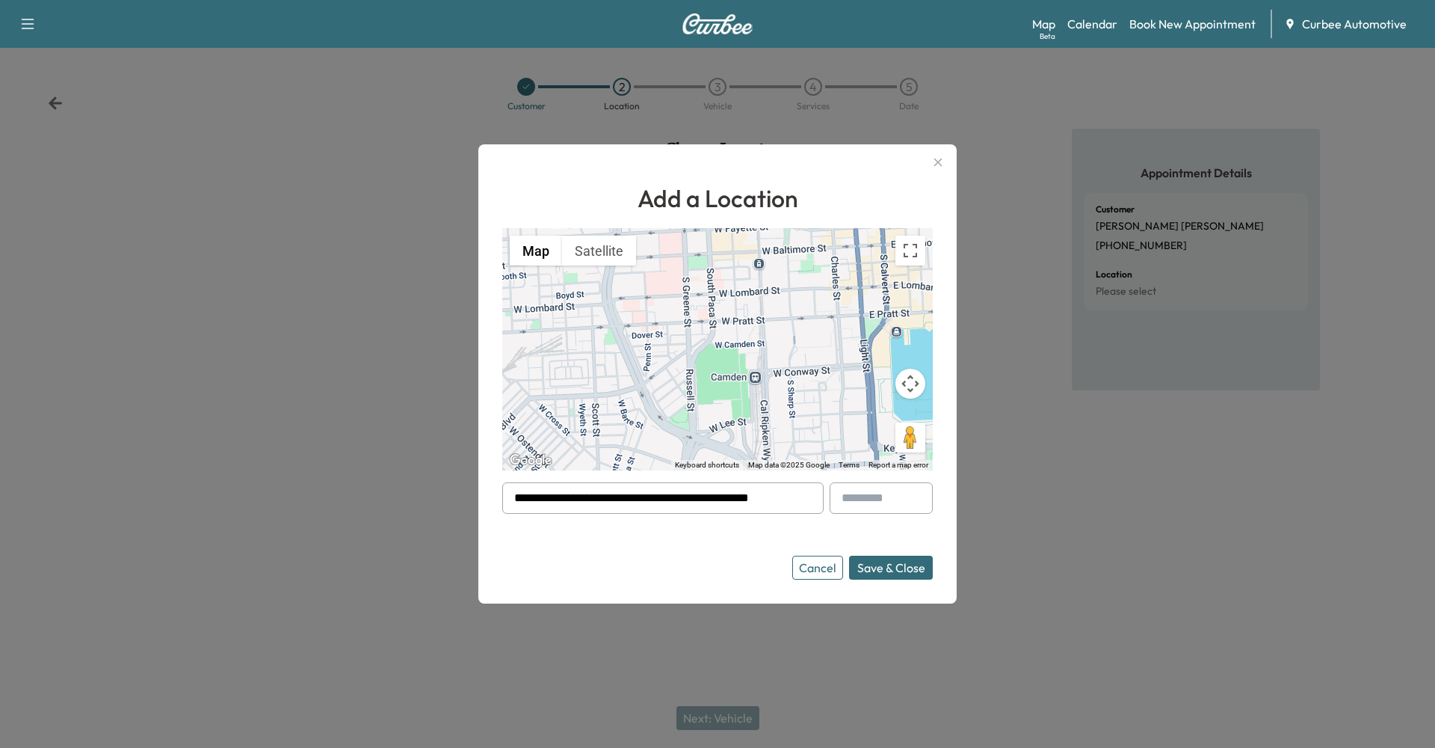
click at [884, 567] on button "Save & Close" at bounding box center [891, 567] width 84 height 24
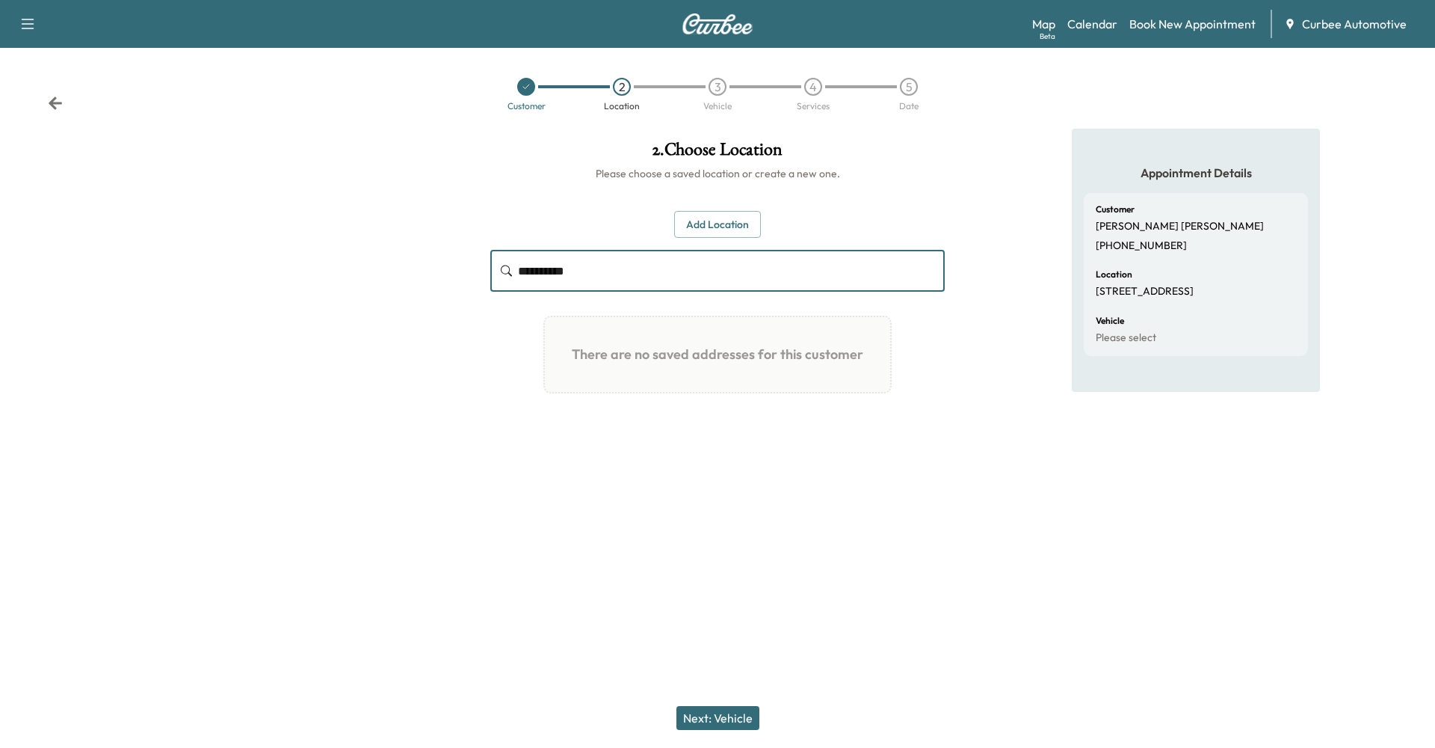
drag, startPoint x: 625, startPoint y: 278, endPoint x: 466, endPoint y: 276, distance: 158.5
click at [466, 276] on div "**********" at bounding box center [717, 316] width 1435 height 374
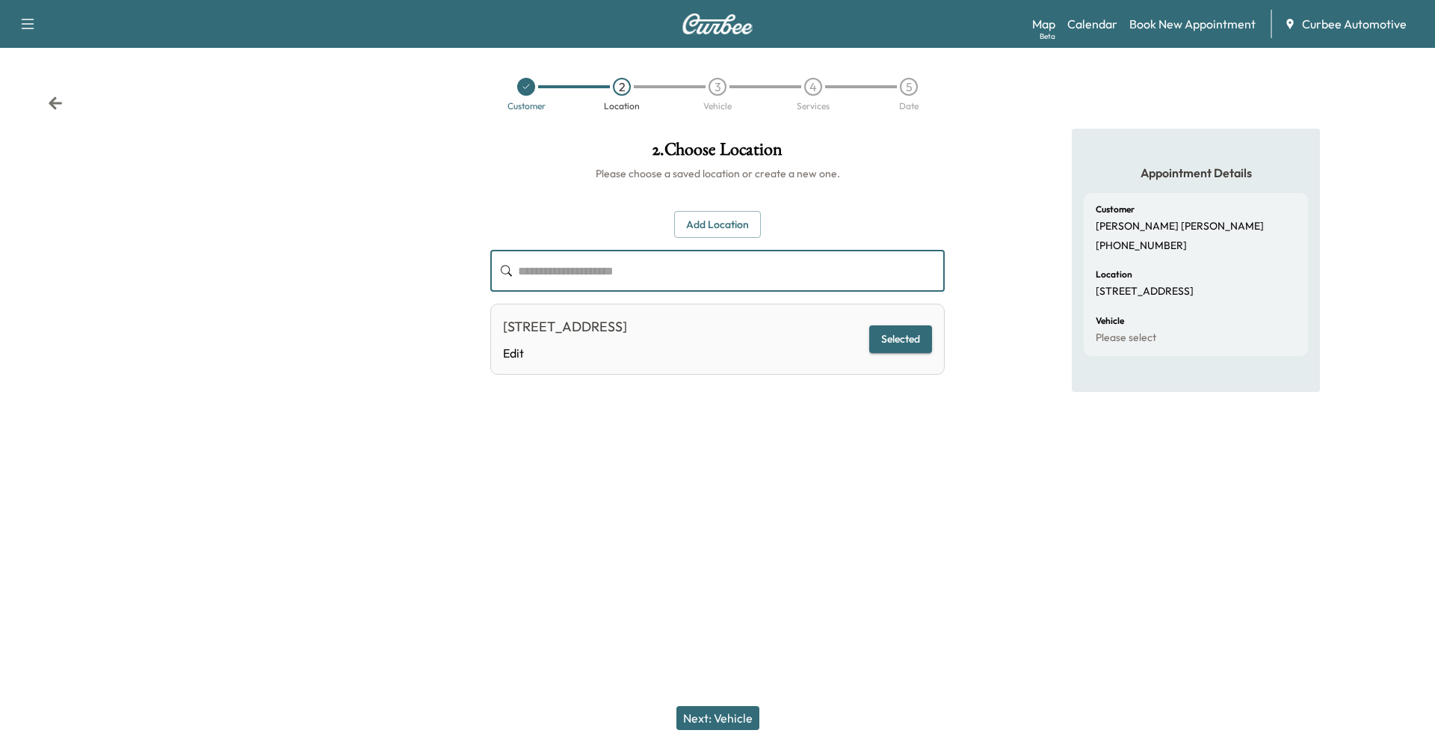
click at [704, 713] on button "Next: Vehicle" at bounding box center [718, 718] width 83 height 24
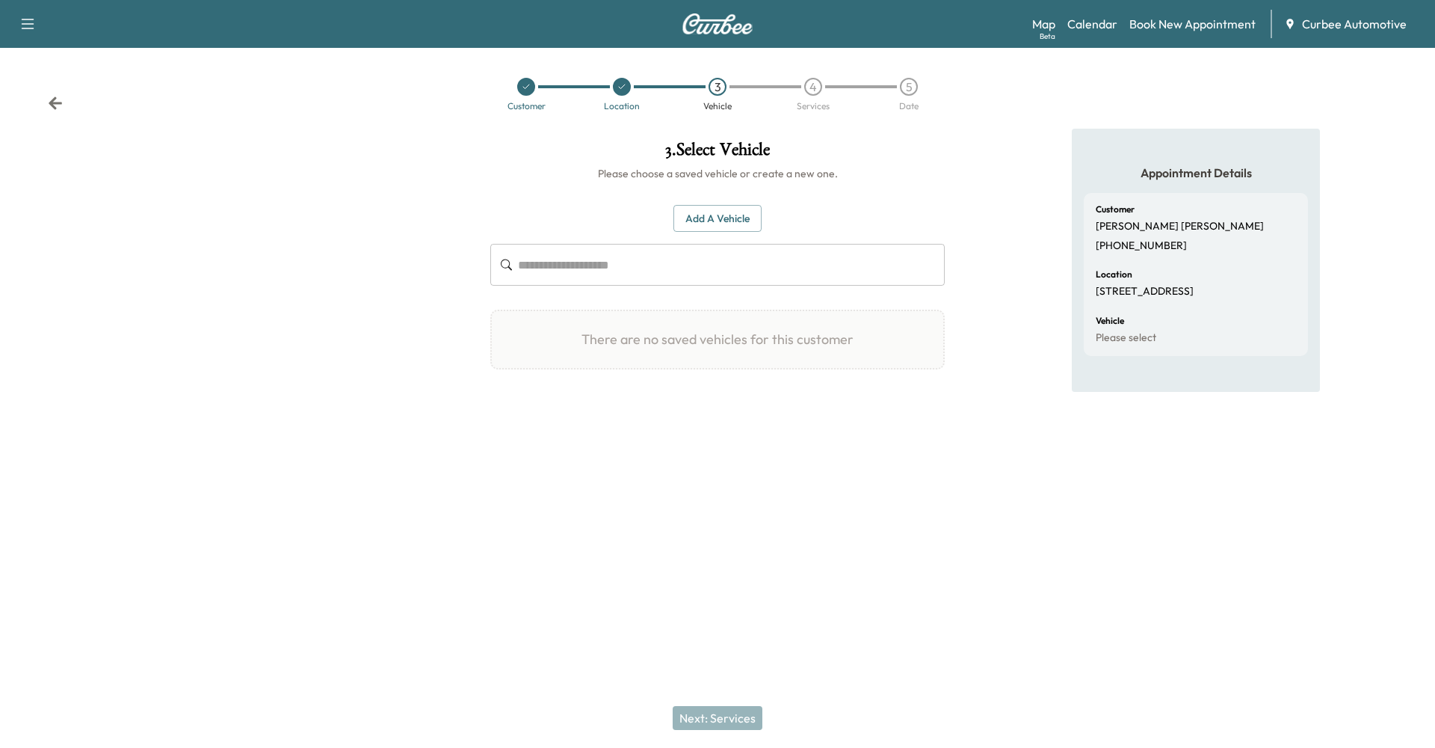
click at [711, 220] on button "Add a Vehicle" at bounding box center [718, 219] width 88 height 28
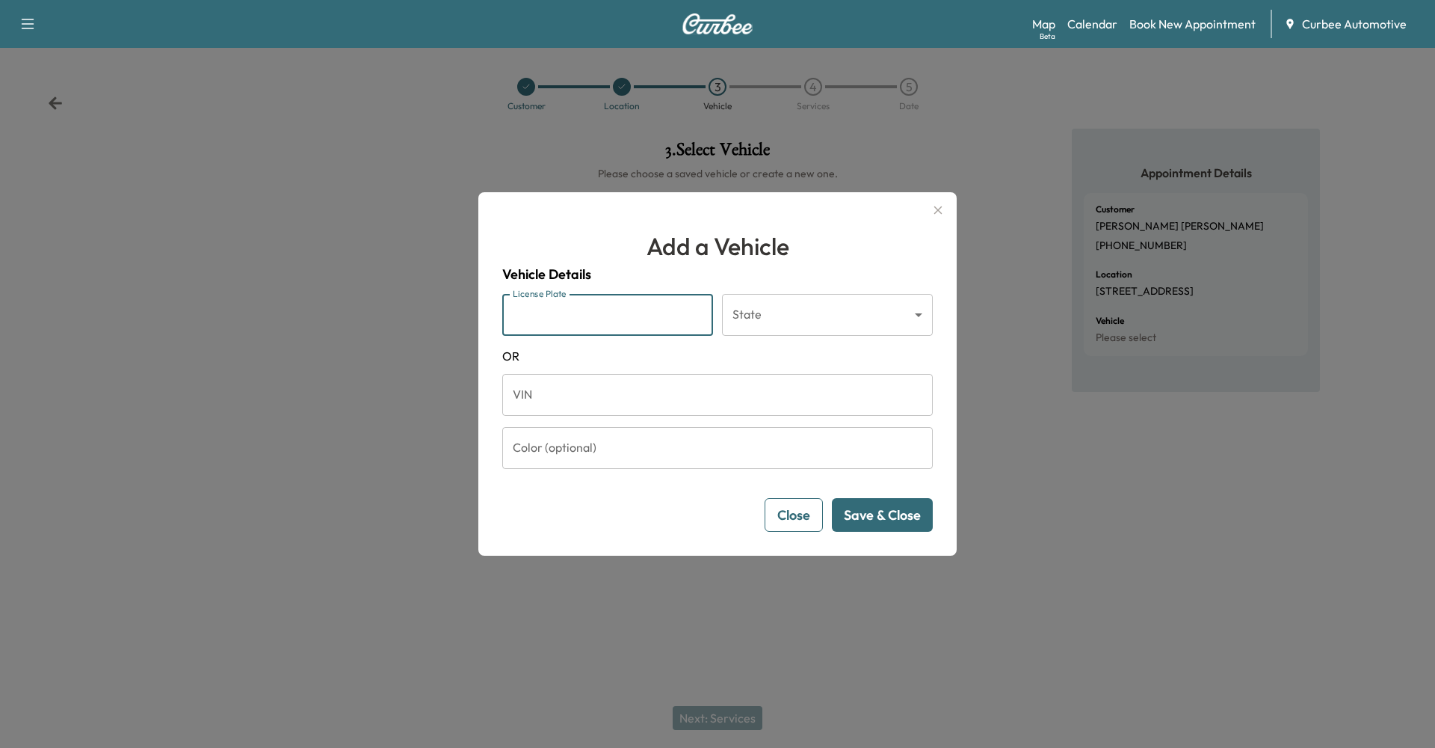
click at [594, 305] on input "License Plate" at bounding box center [607, 315] width 211 height 42
type input "*******"
click at [785, 321] on body "Support Log Out Map Beta Calendar Book New Appointment Curbee Automotive Custom…" at bounding box center [717, 374] width 1435 height 748
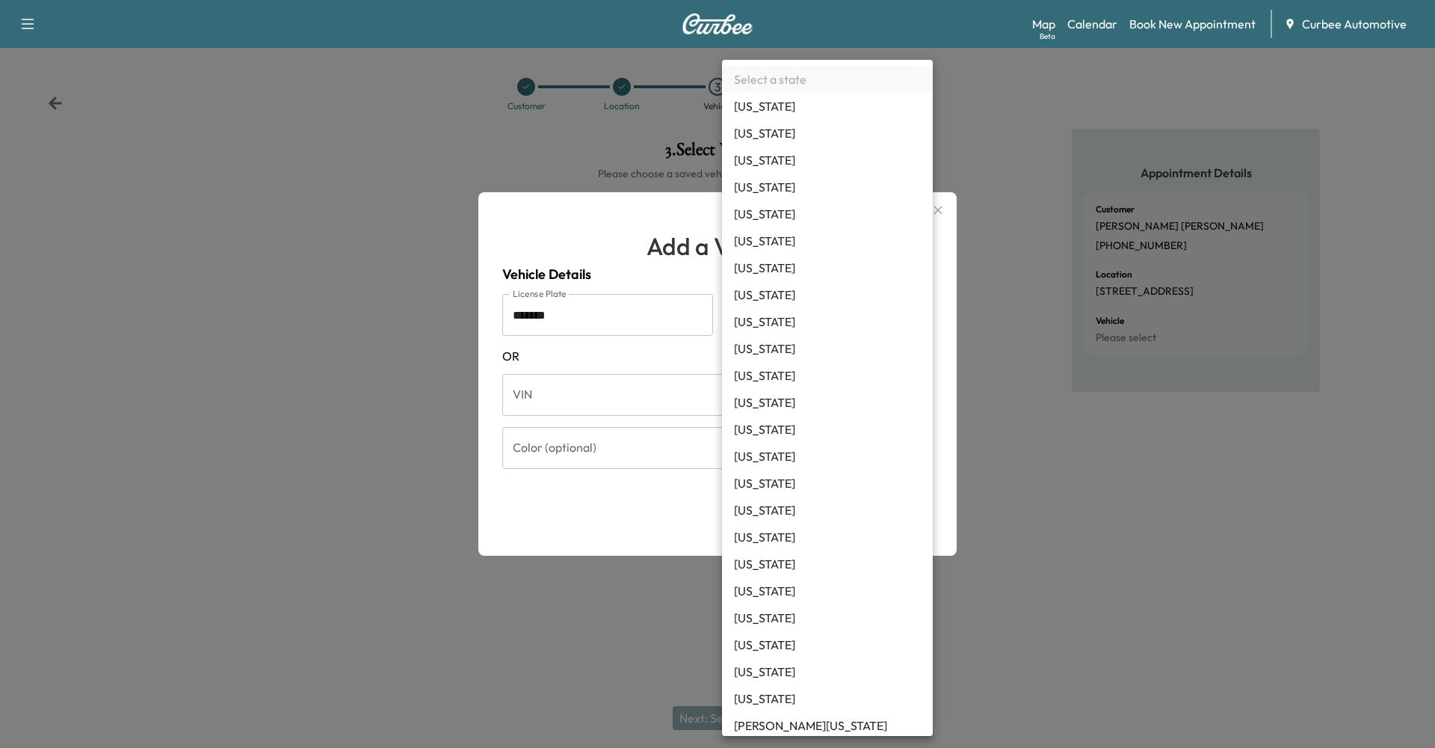
click at [795, 244] on li "[US_STATE]" at bounding box center [827, 240] width 211 height 27
type input "**"
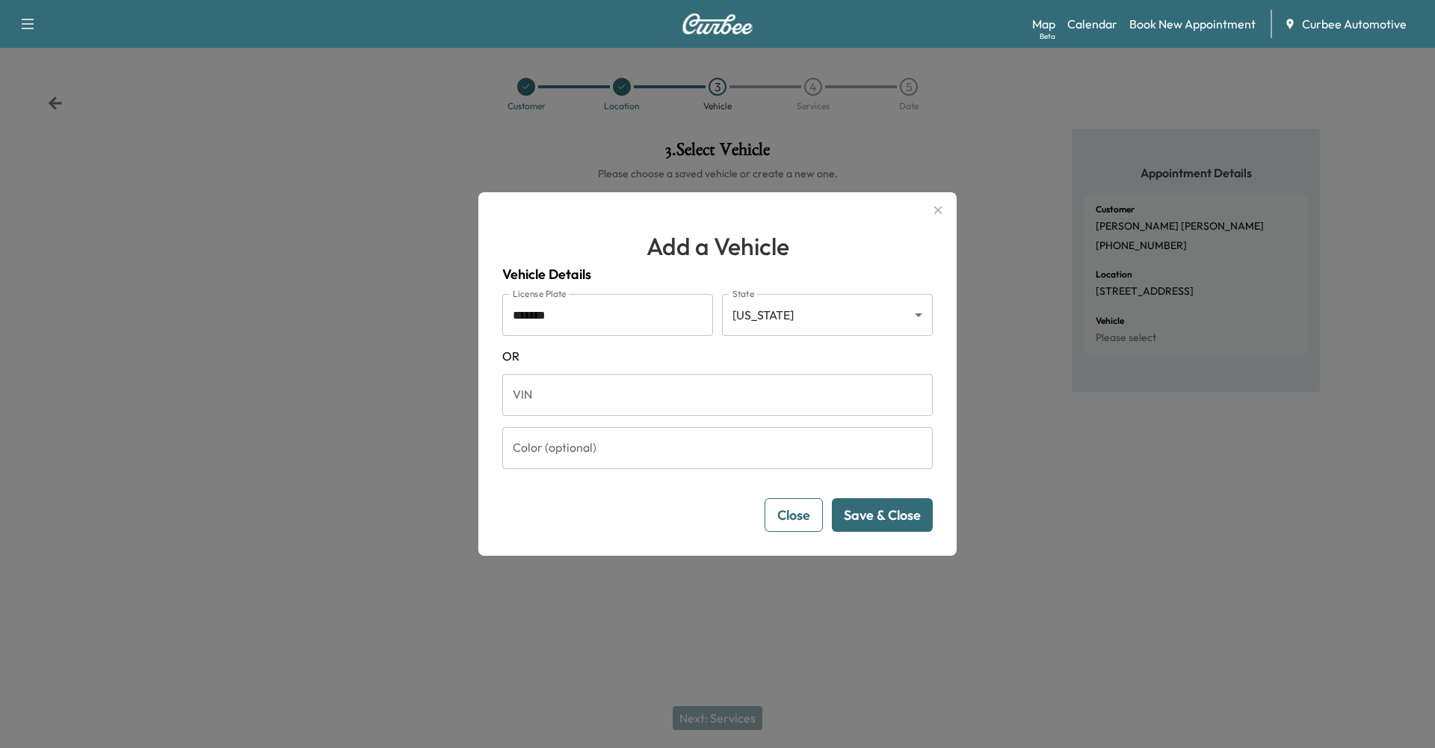
click at [868, 511] on button "Save & Close" at bounding box center [882, 515] width 101 height 34
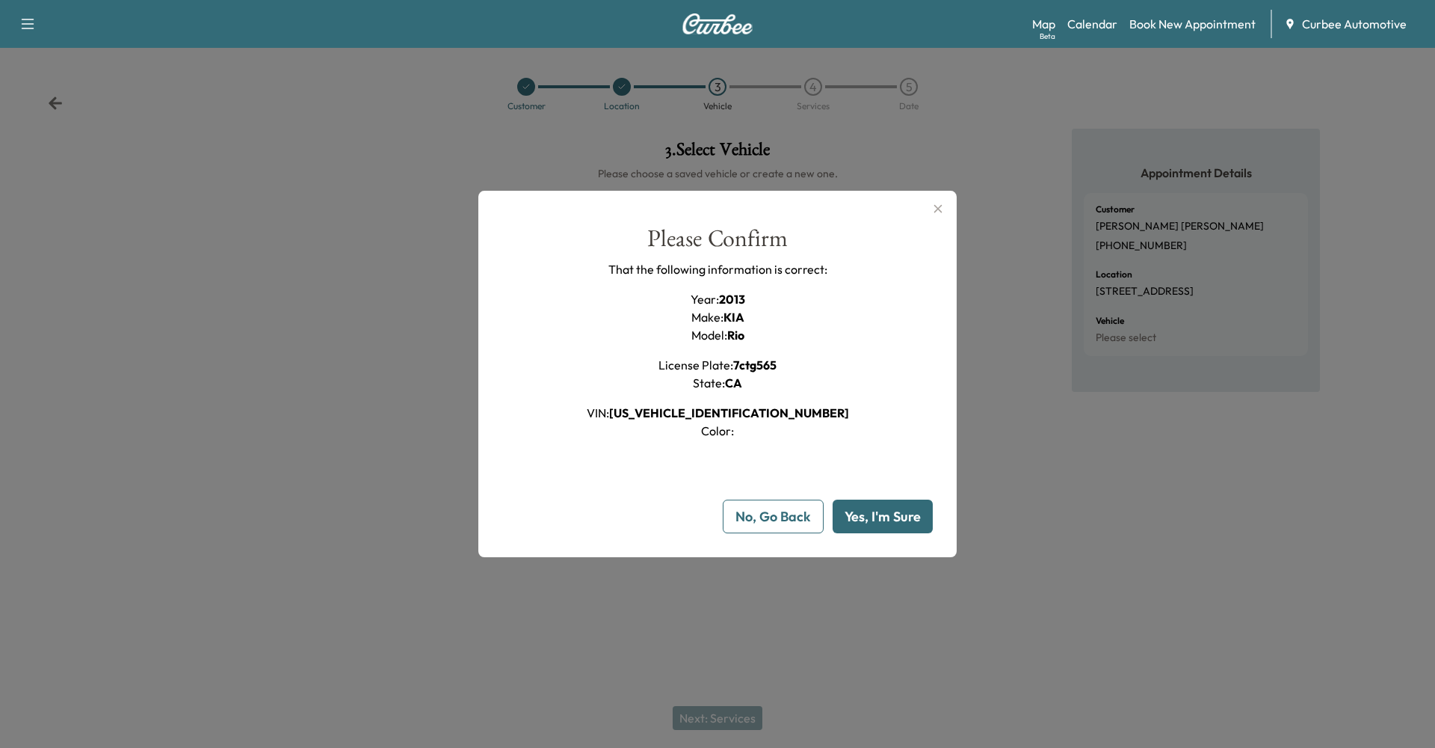
click at [871, 514] on button "Yes, I'm Sure" at bounding box center [883, 516] width 100 height 34
type input "**"
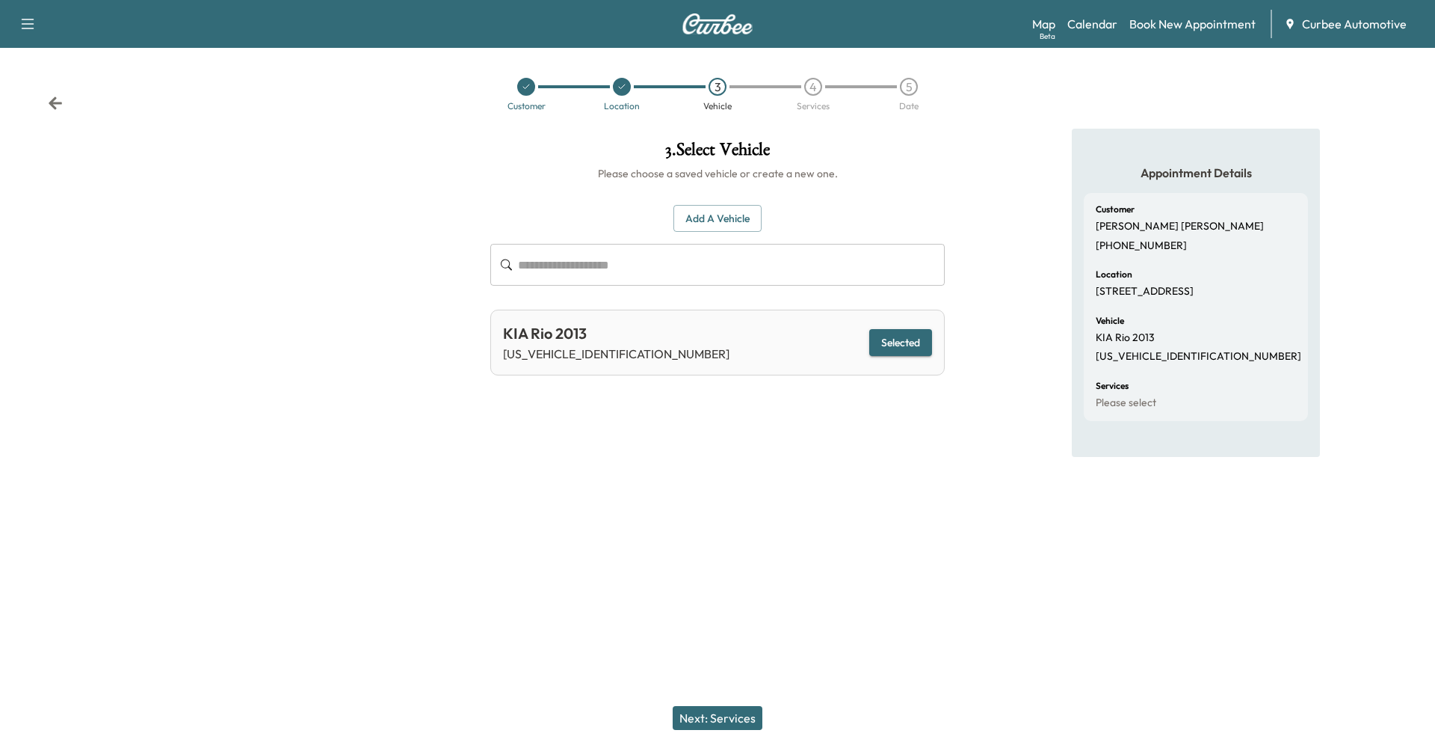
click at [715, 712] on button "Next: Services" at bounding box center [718, 718] width 90 height 24
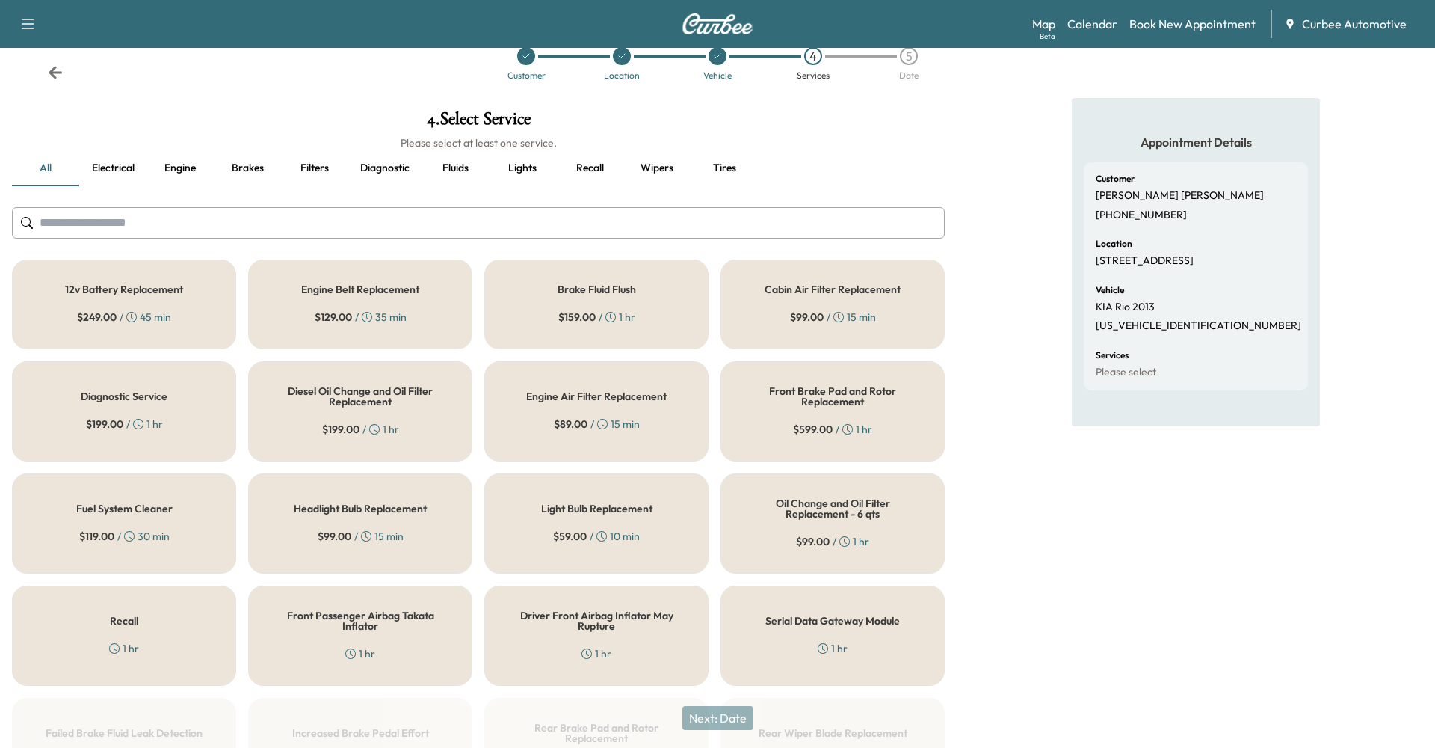
scroll to position [26, 0]
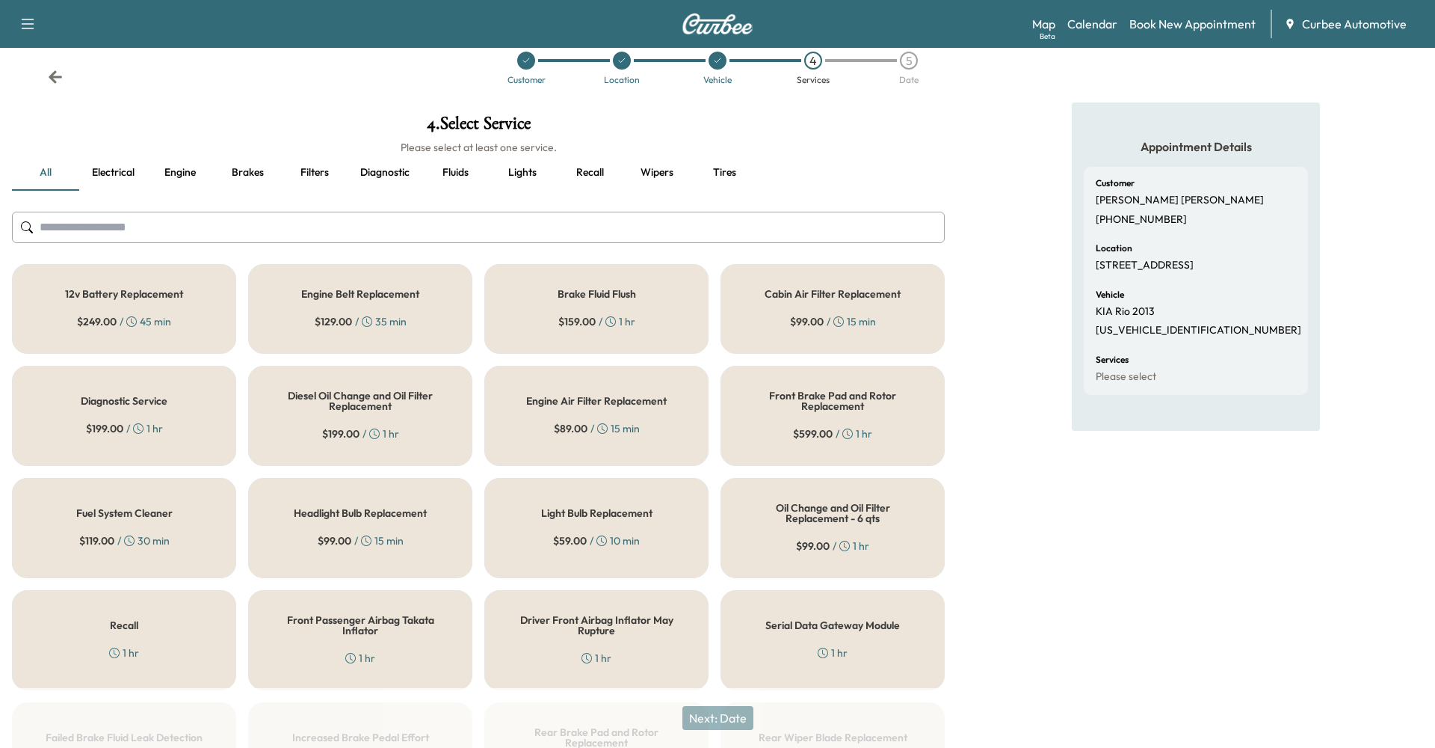
click at [123, 175] on button "Electrical" at bounding box center [112, 173] width 67 height 36
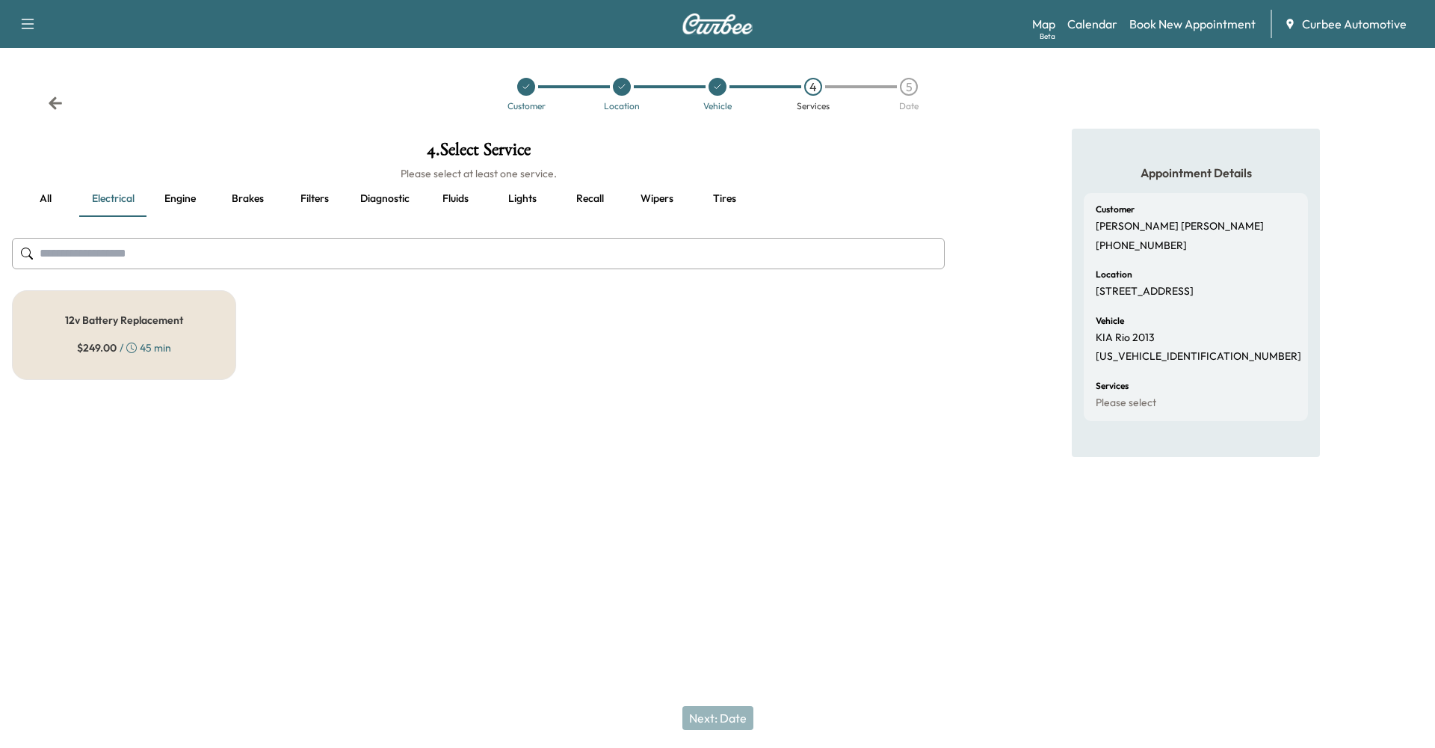
click at [226, 181] on button "Brakes" at bounding box center [247, 199] width 67 height 36
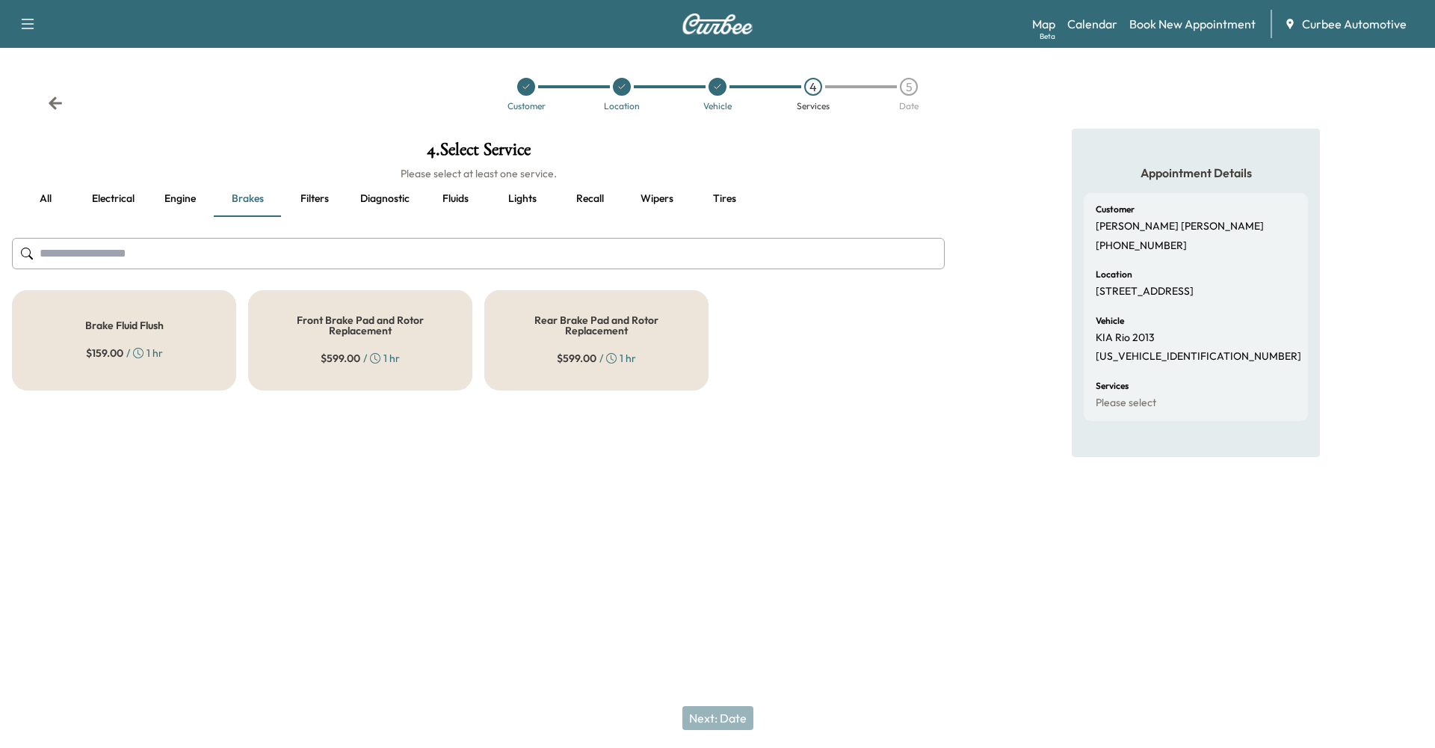
click at [329, 181] on button "Filters" at bounding box center [314, 199] width 67 height 36
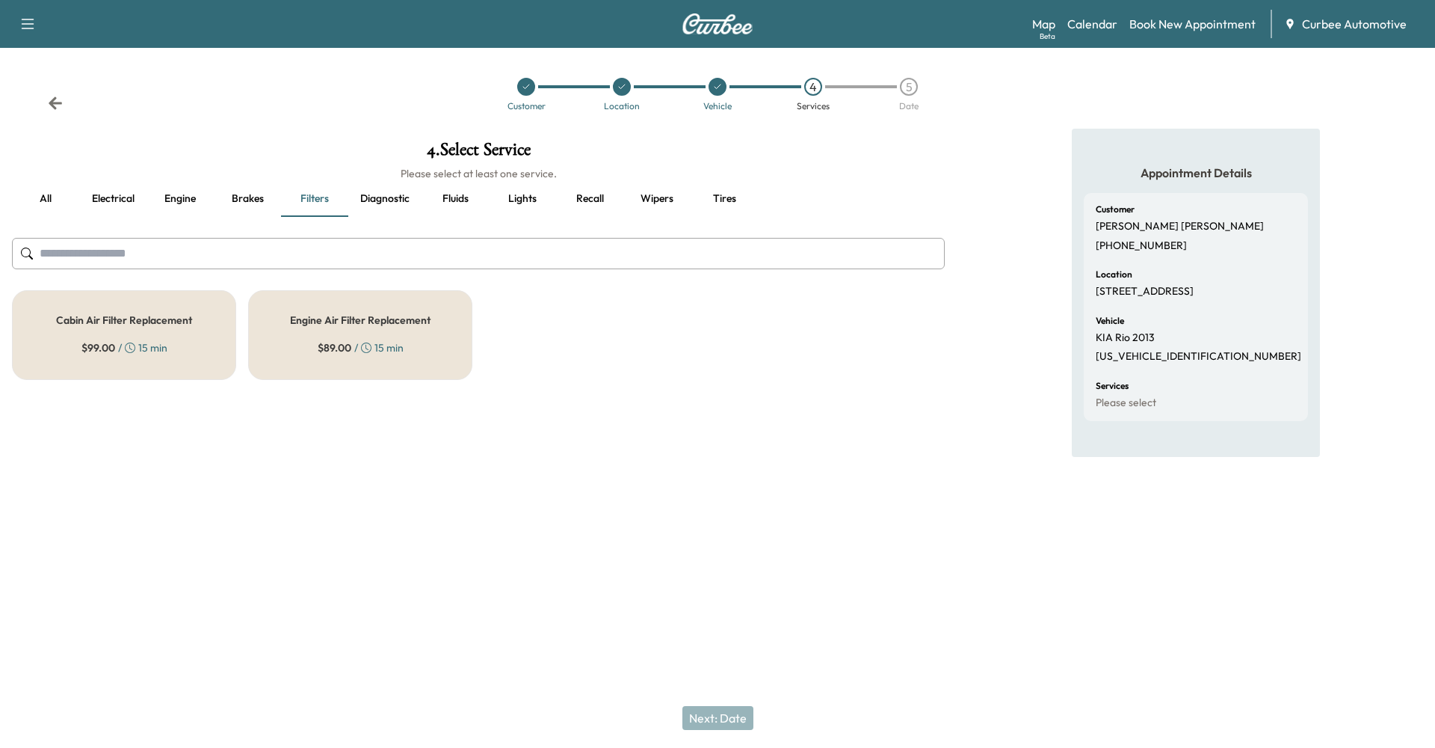
click at [48, 183] on button "all" at bounding box center [45, 199] width 67 height 36
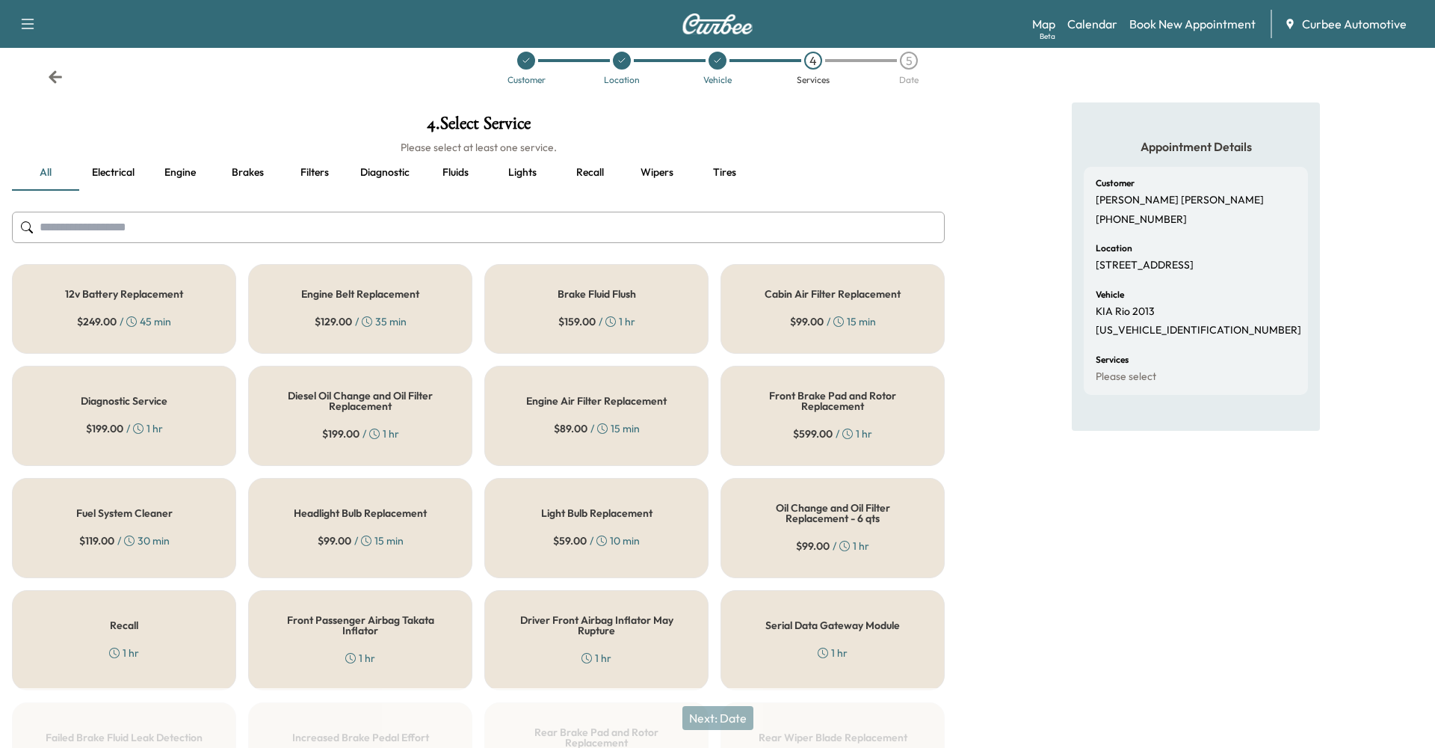
click at [462, 179] on button "Fluids" at bounding box center [455, 173] width 67 height 36
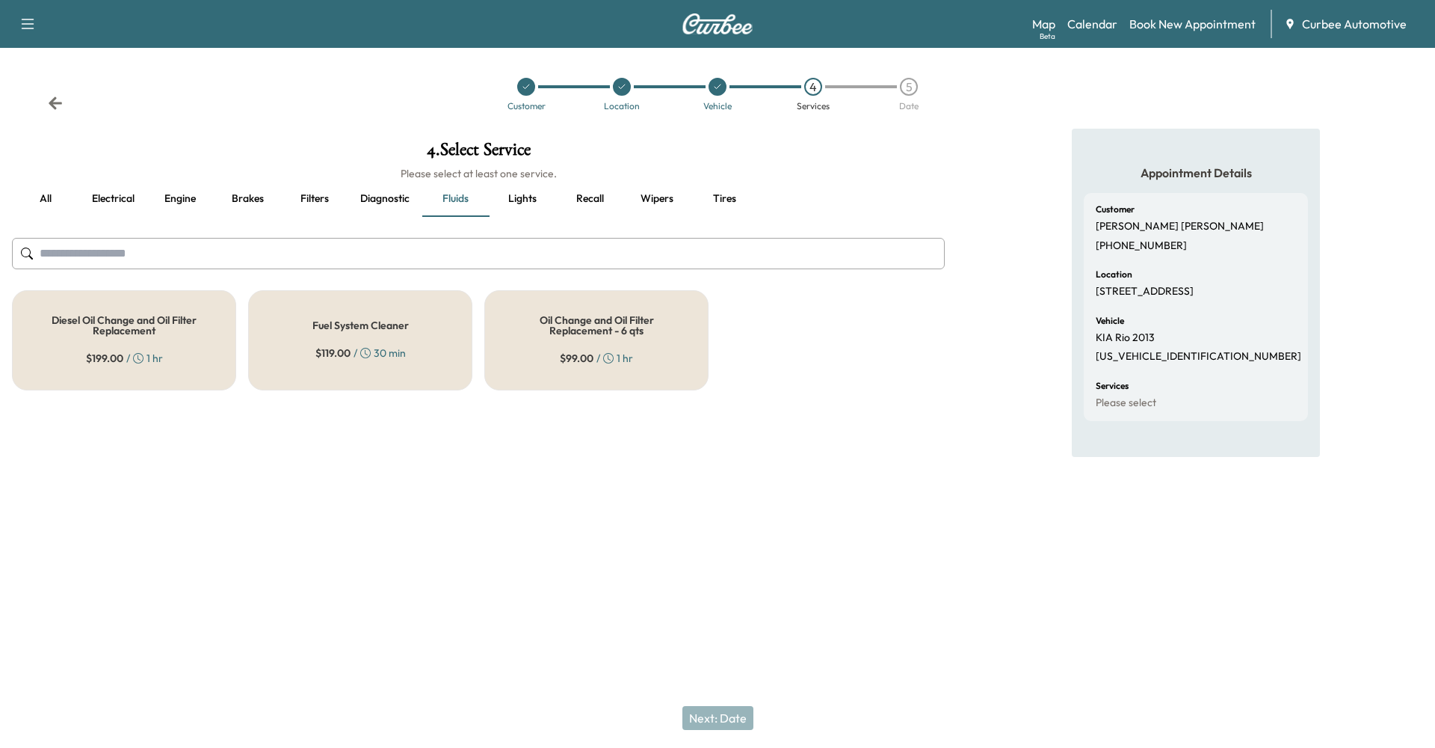
click at [565, 315] on h5 "Oil Change and Oil Filter Replacement - 6 qts" at bounding box center [596, 325] width 175 height 21
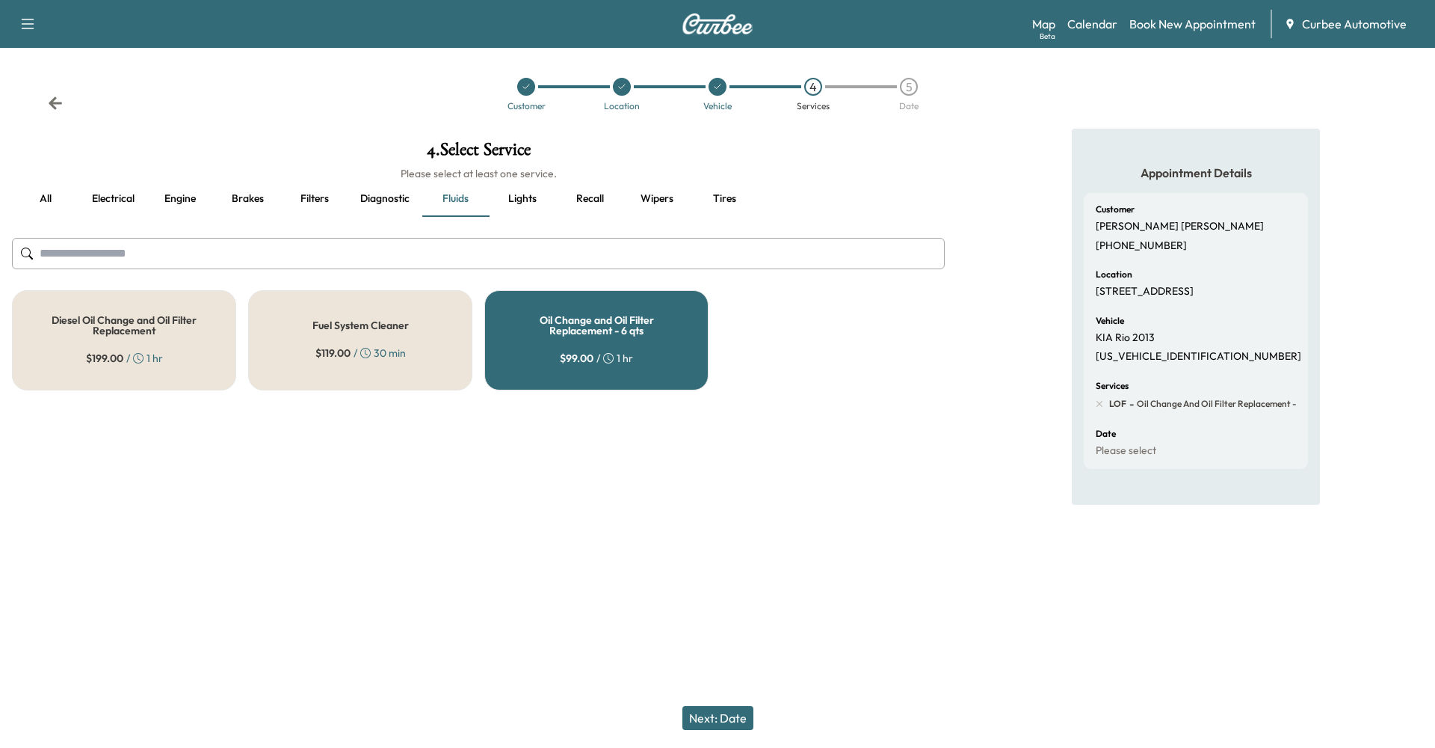
click at [303, 319] on div "Fuel System Cleaner $ 119.00 / 30 min" at bounding box center [360, 340] width 224 height 100
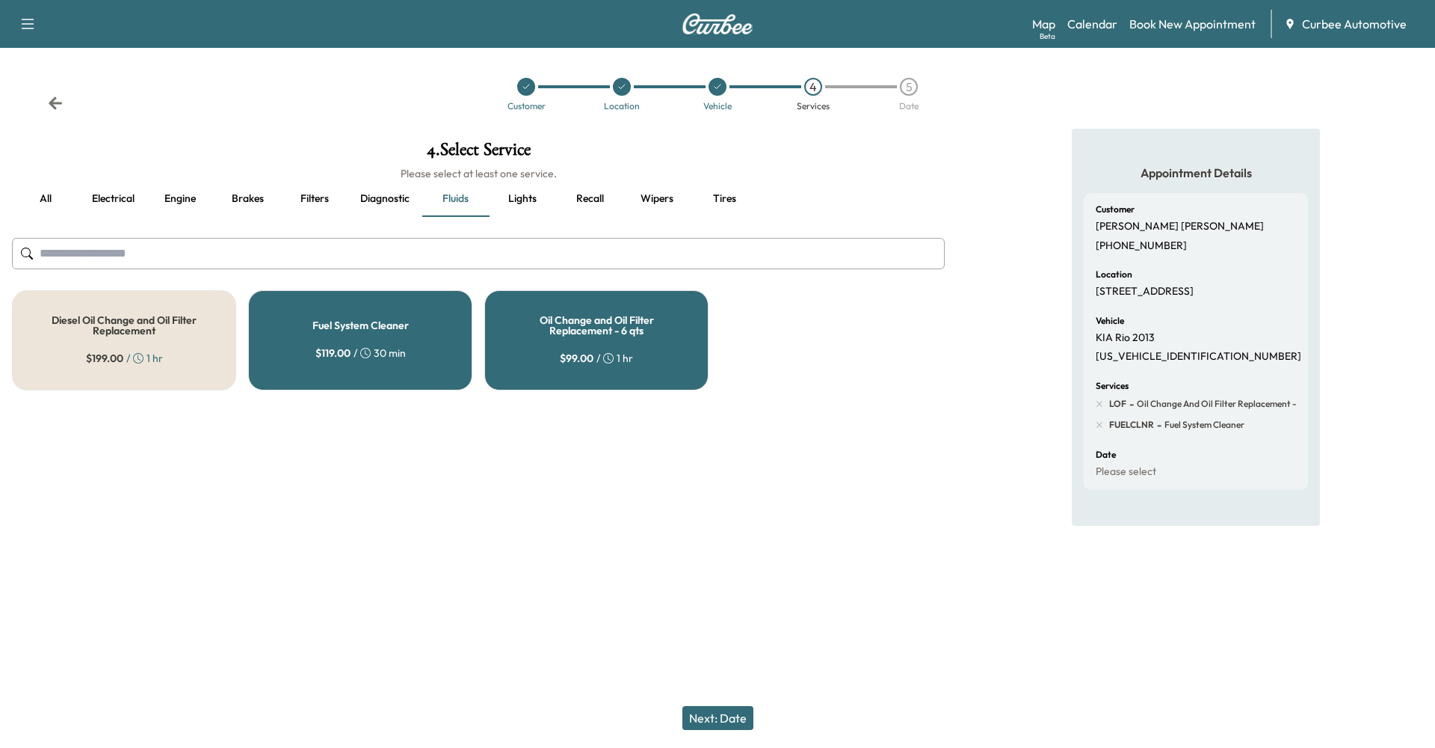
click at [321, 345] on span "$ 119.00" at bounding box center [332, 352] width 35 height 15
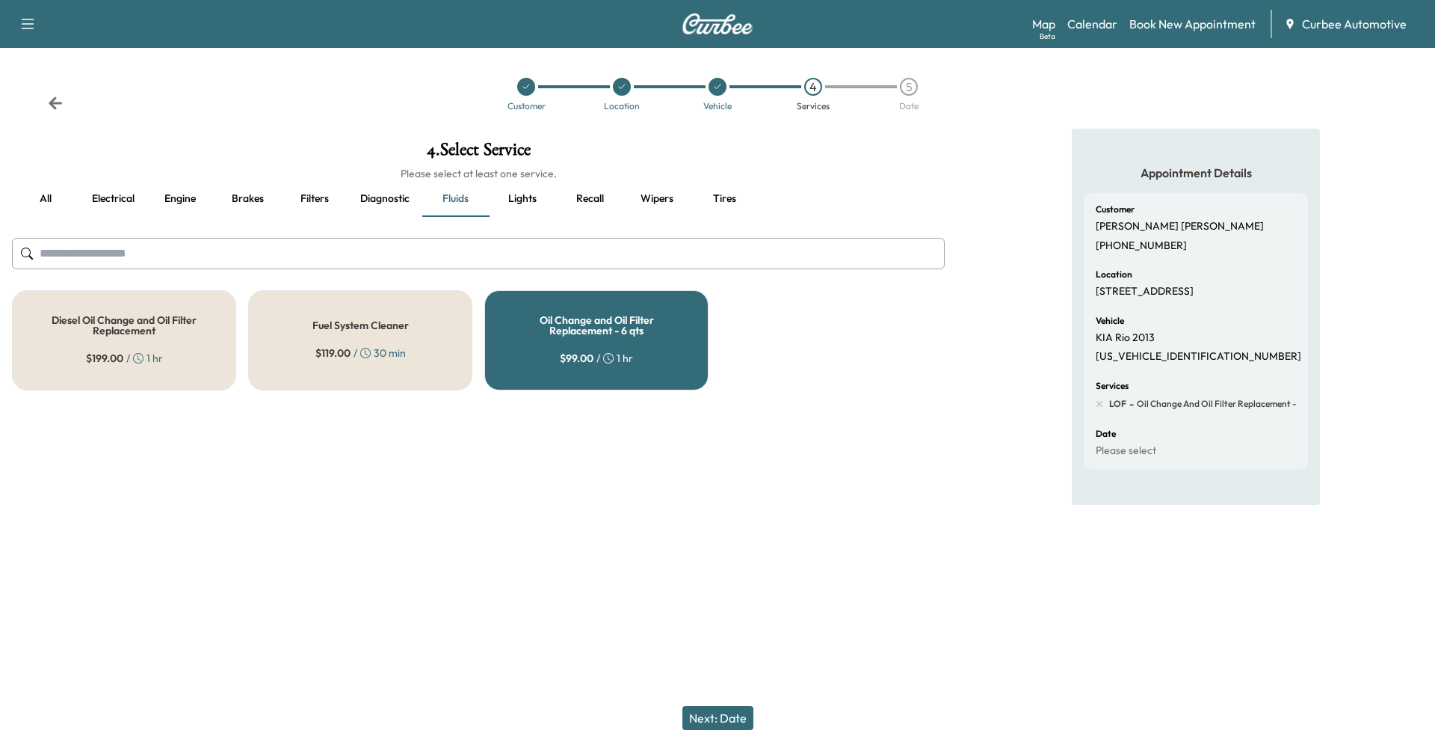
click at [724, 712] on button "Next: Date" at bounding box center [717, 718] width 71 height 24
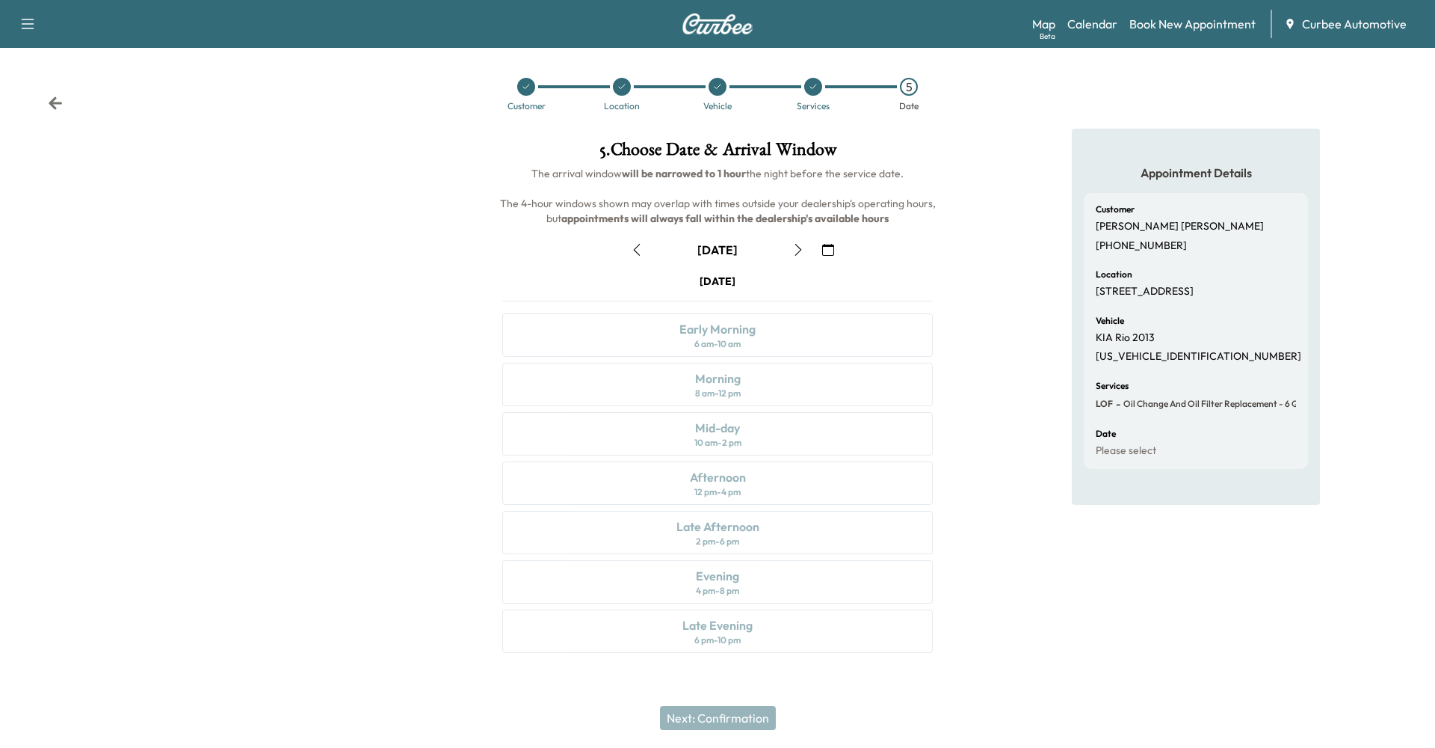
click at [796, 244] on icon "button" at bounding box center [798, 250] width 12 height 12
click at [637, 244] on icon "button" at bounding box center [637, 250] width 12 height 12
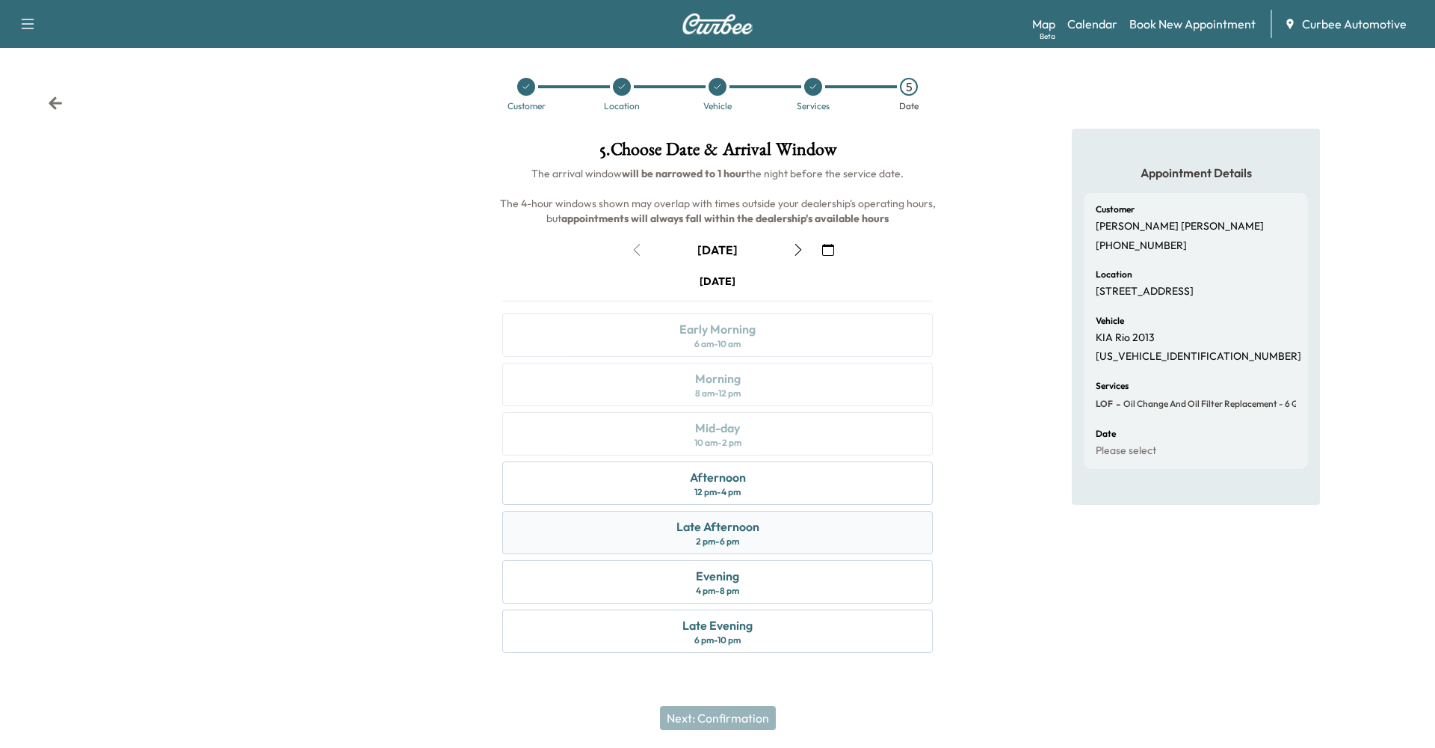
click at [746, 511] on div "Late Afternoon 2 pm - 6 pm" at bounding box center [717, 532] width 431 height 43
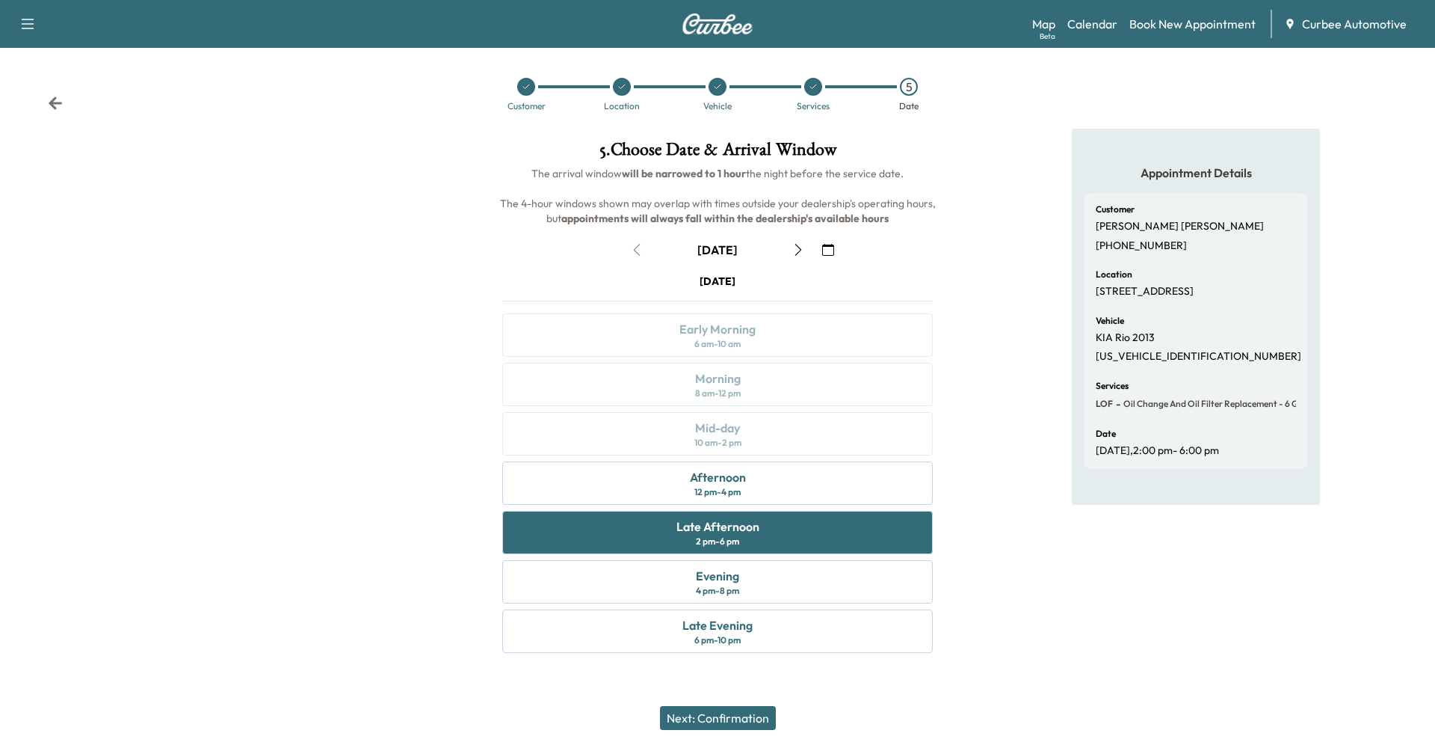
click at [739, 718] on button "Next: Confirmation" at bounding box center [718, 718] width 116 height 24
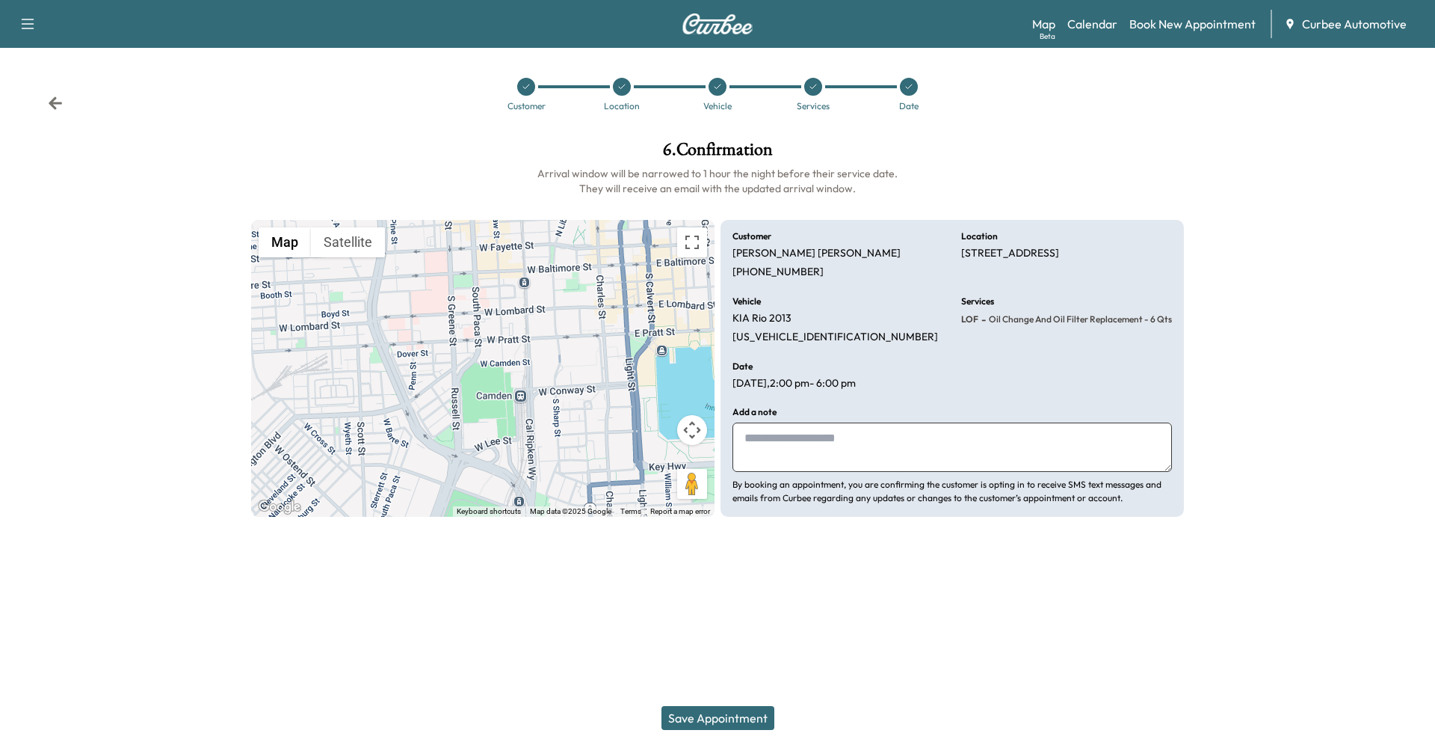
click at [792, 422] on textarea at bounding box center [953, 446] width 440 height 49
type textarea "**********"
click at [726, 718] on button "Save Appointment" at bounding box center [718, 718] width 113 height 24
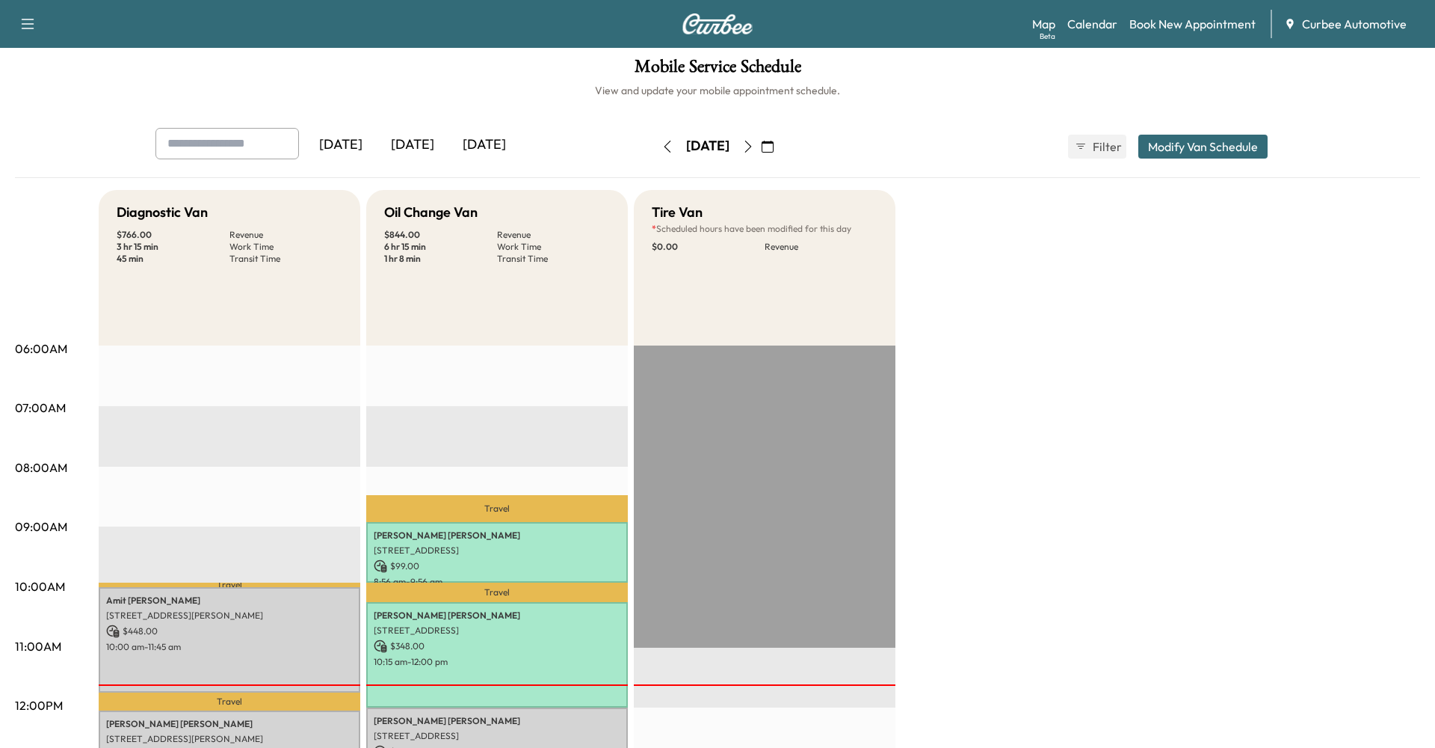
scroll to position [7, 0]
